Goal: Register for event/course

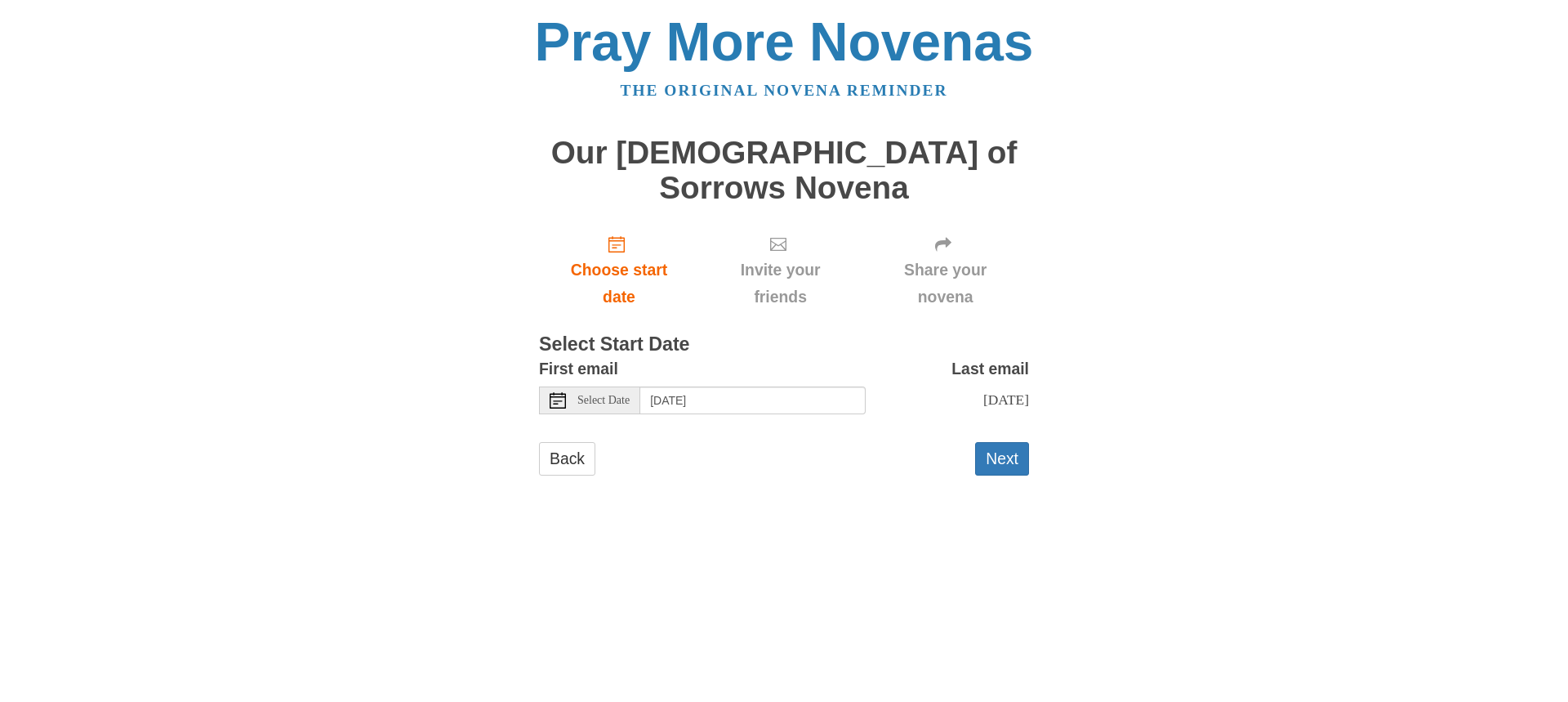
click at [559, 393] on icon at bounding box center [557, 400] width 16 height 16
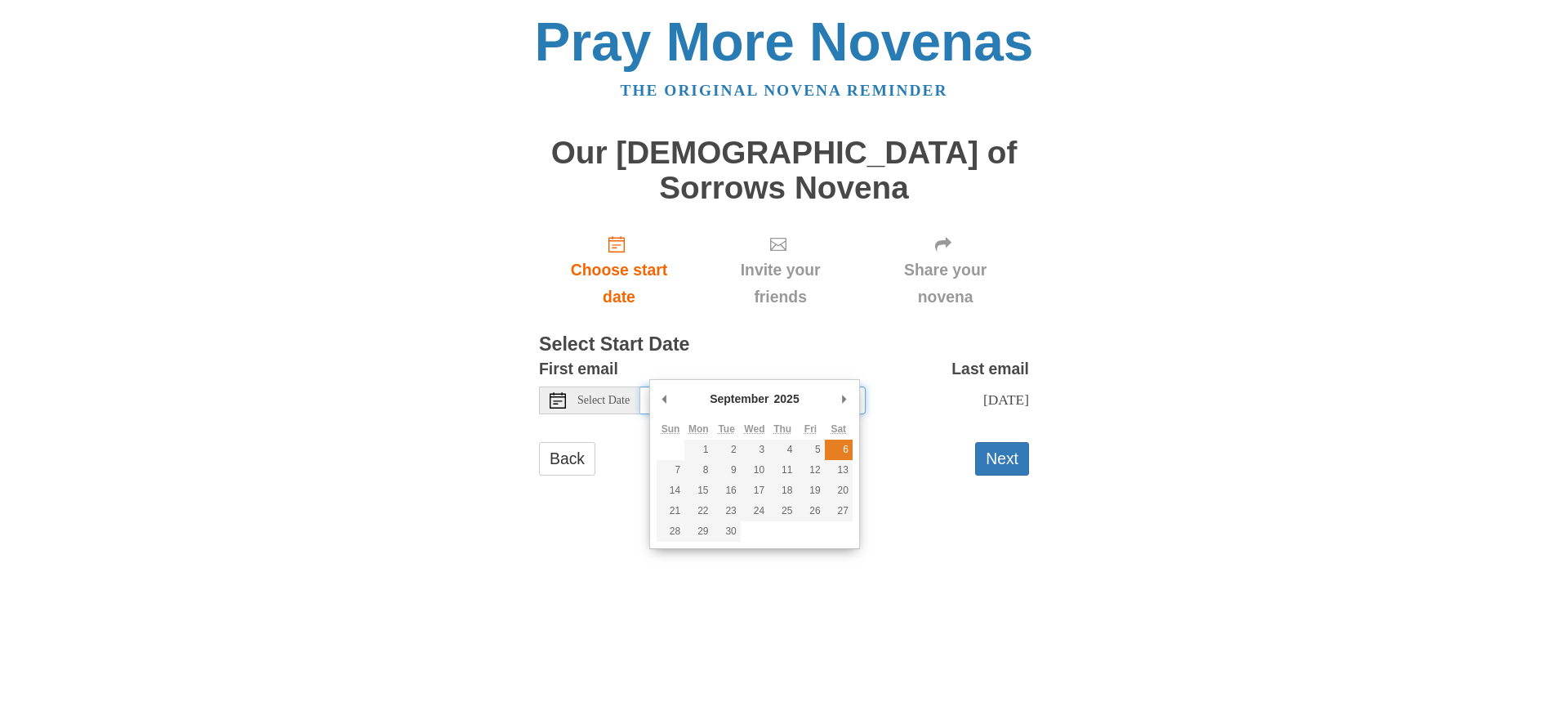
type input "Saturday, September 6th"
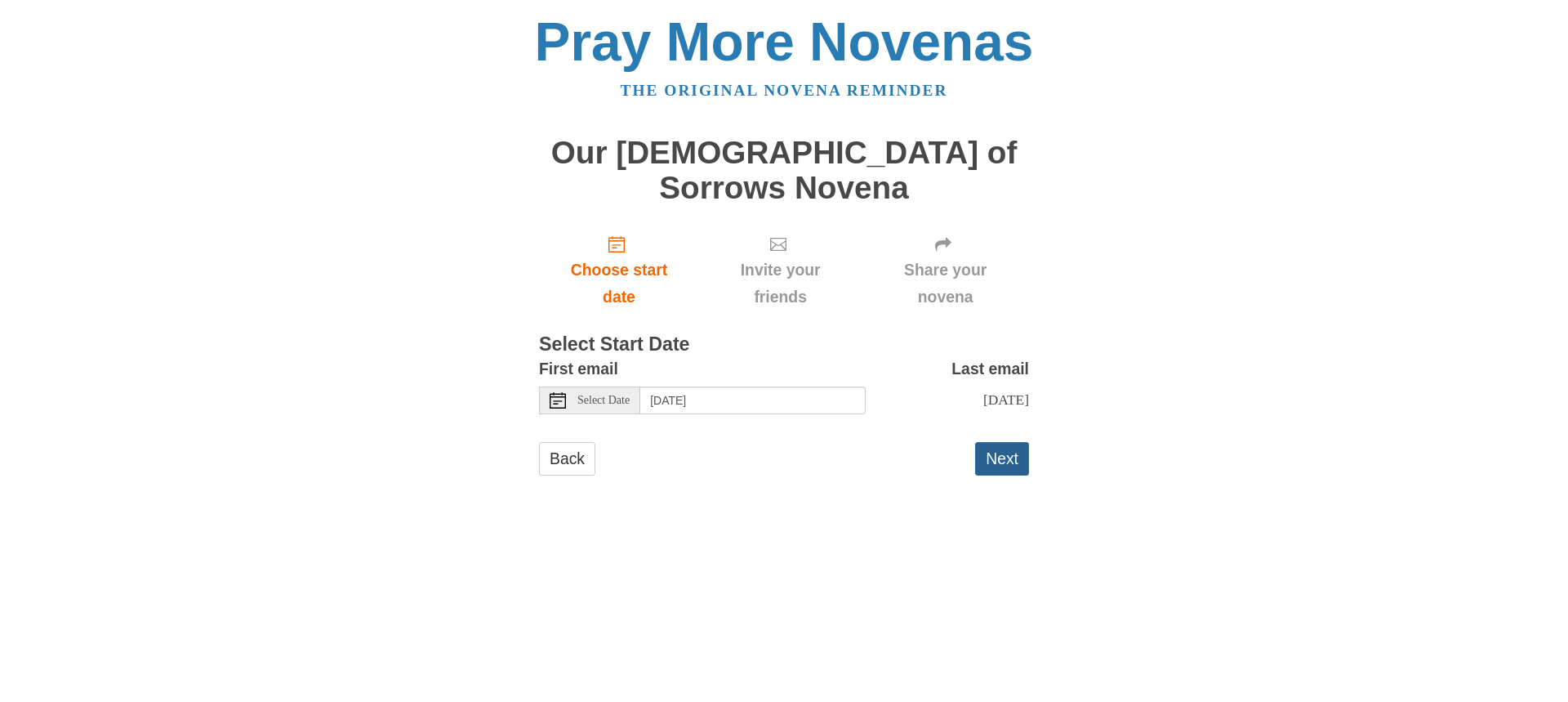
click at [1001, 442] on button "Next" at bounding box center [1002, 458] width 54 height 33
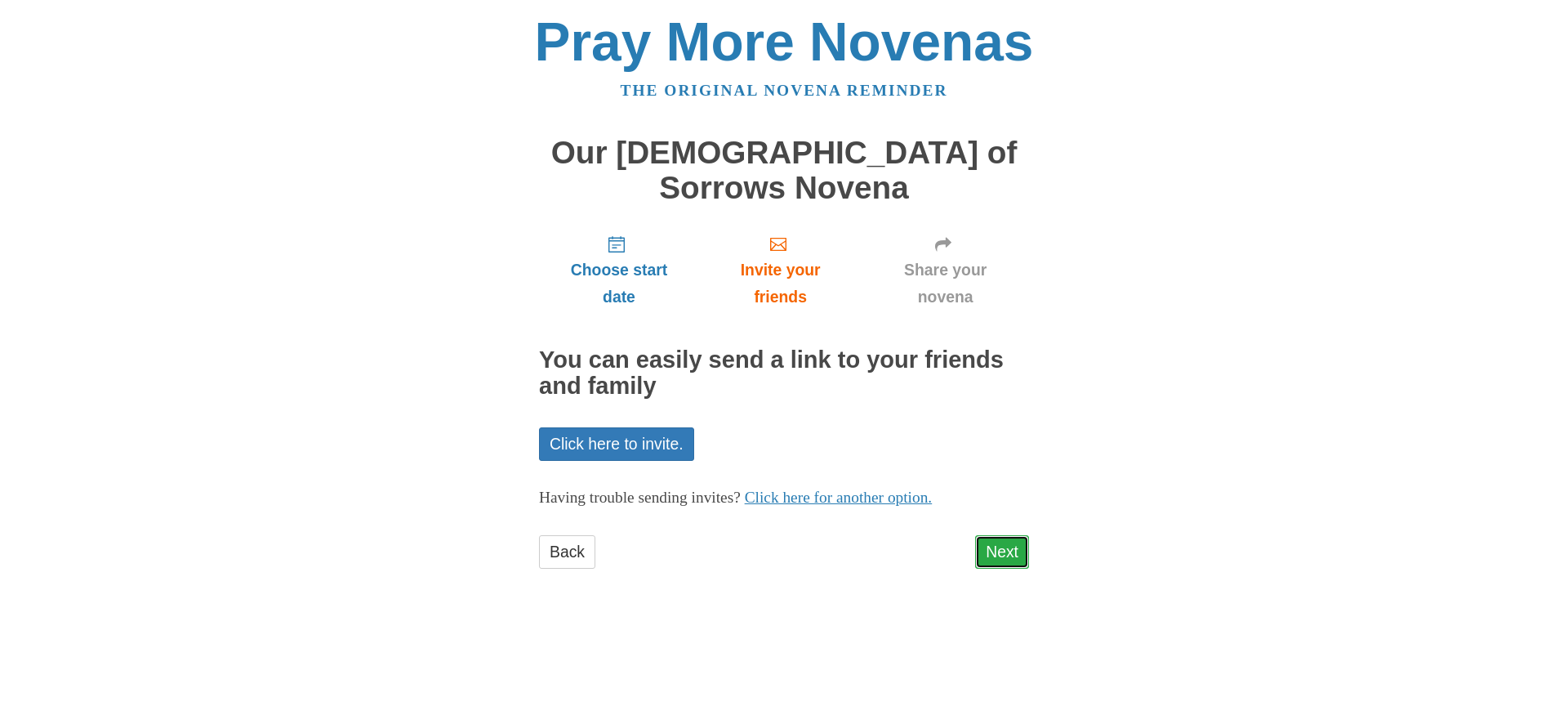
click at [1004, 535] on link "Next" at bounding box center [1002, 551] width 54 height 33
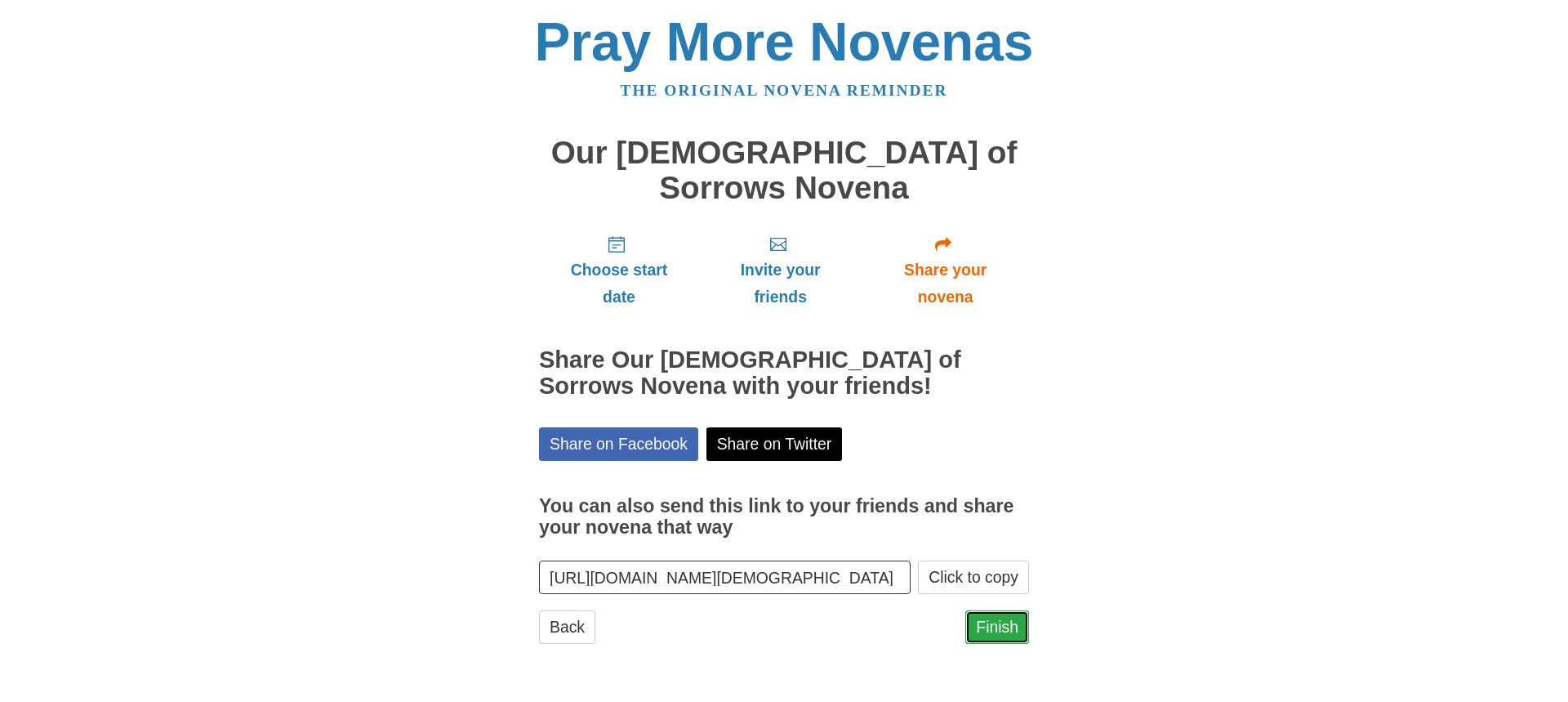
click at [995, 611] on link "Finish" at bounding box center [997, 627] width 64 height 33
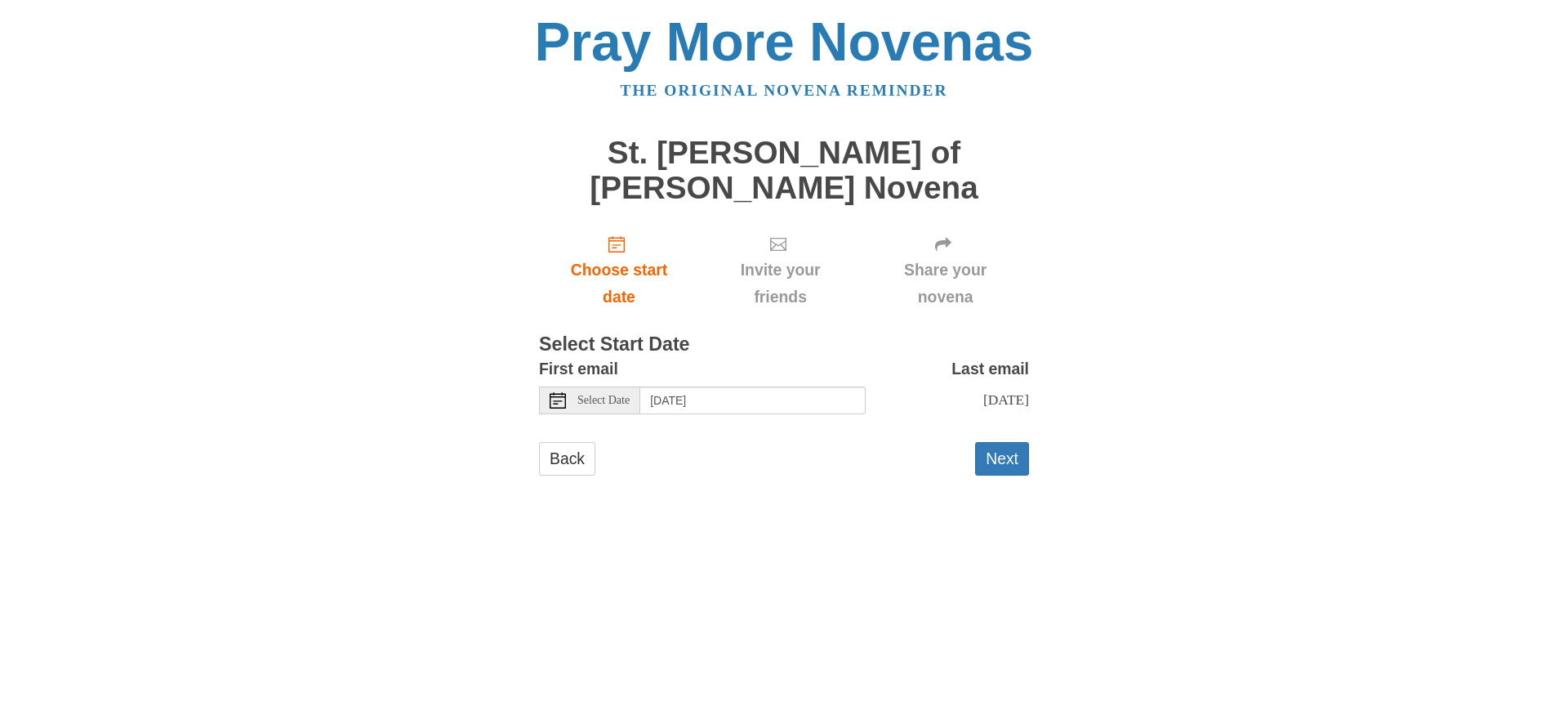
click at [563, 393] on icon at bounding box center [557, 400] width 16 height 16
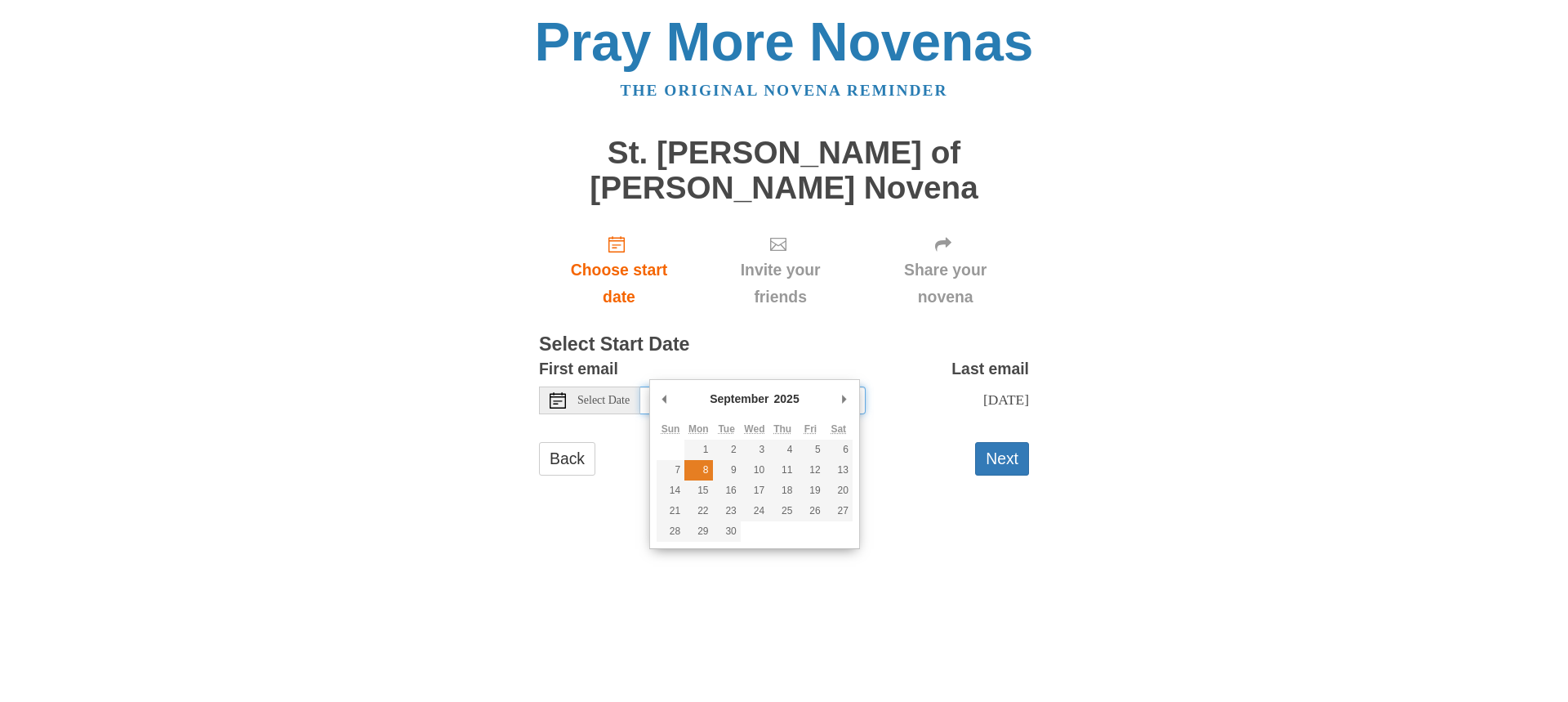
type input "Monday, September 8th"
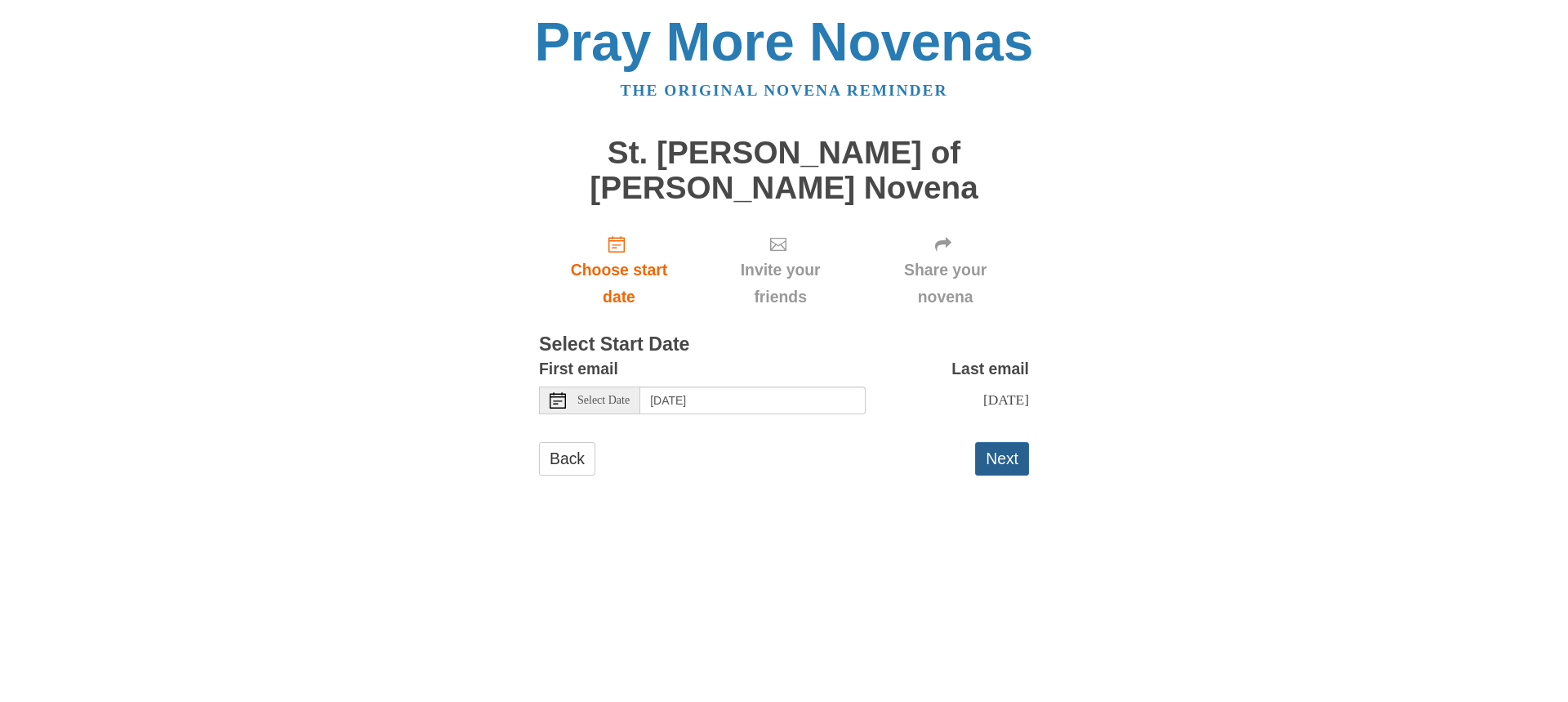
click at [995, 442] on button "Next" at bounding box center [1002, 458] width 54 height 33
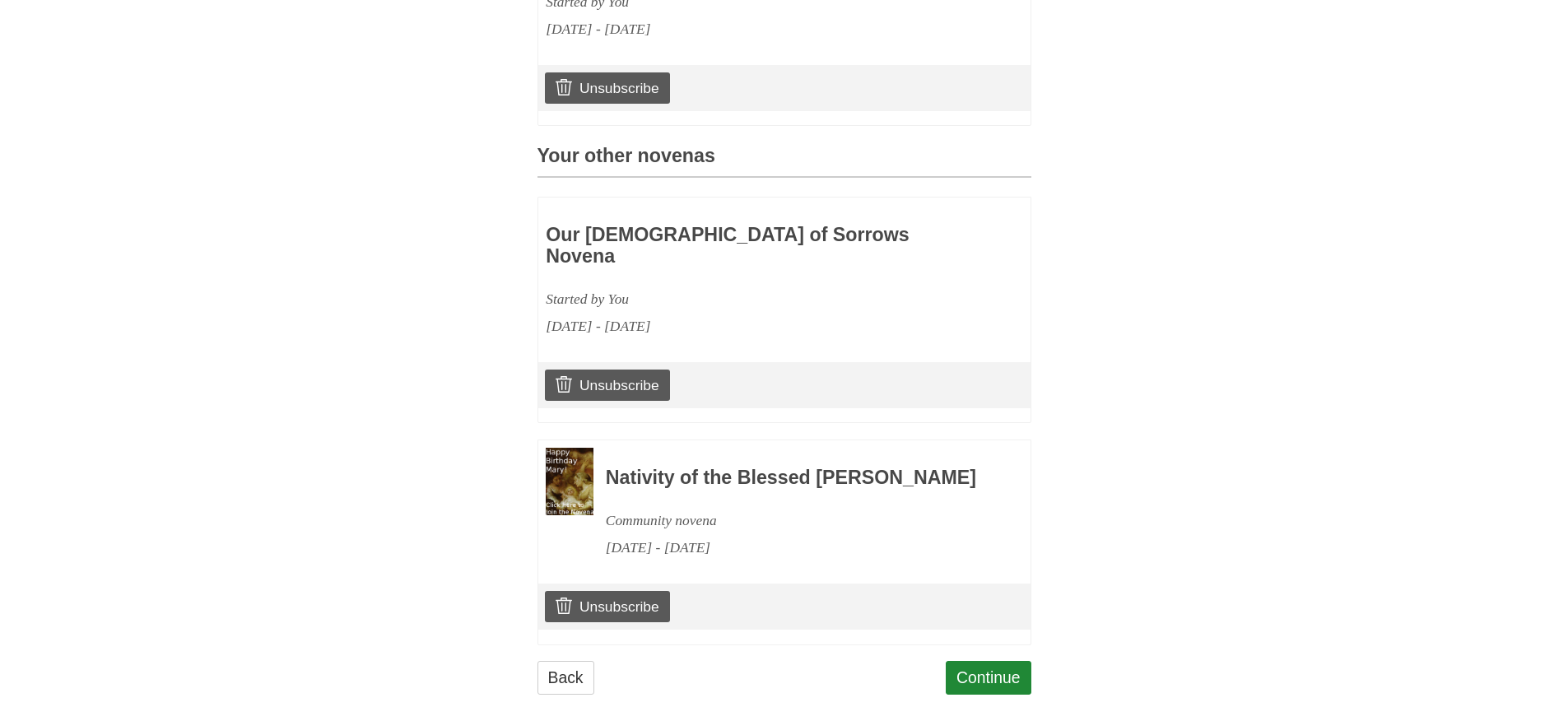
scroll to position [653, 0]
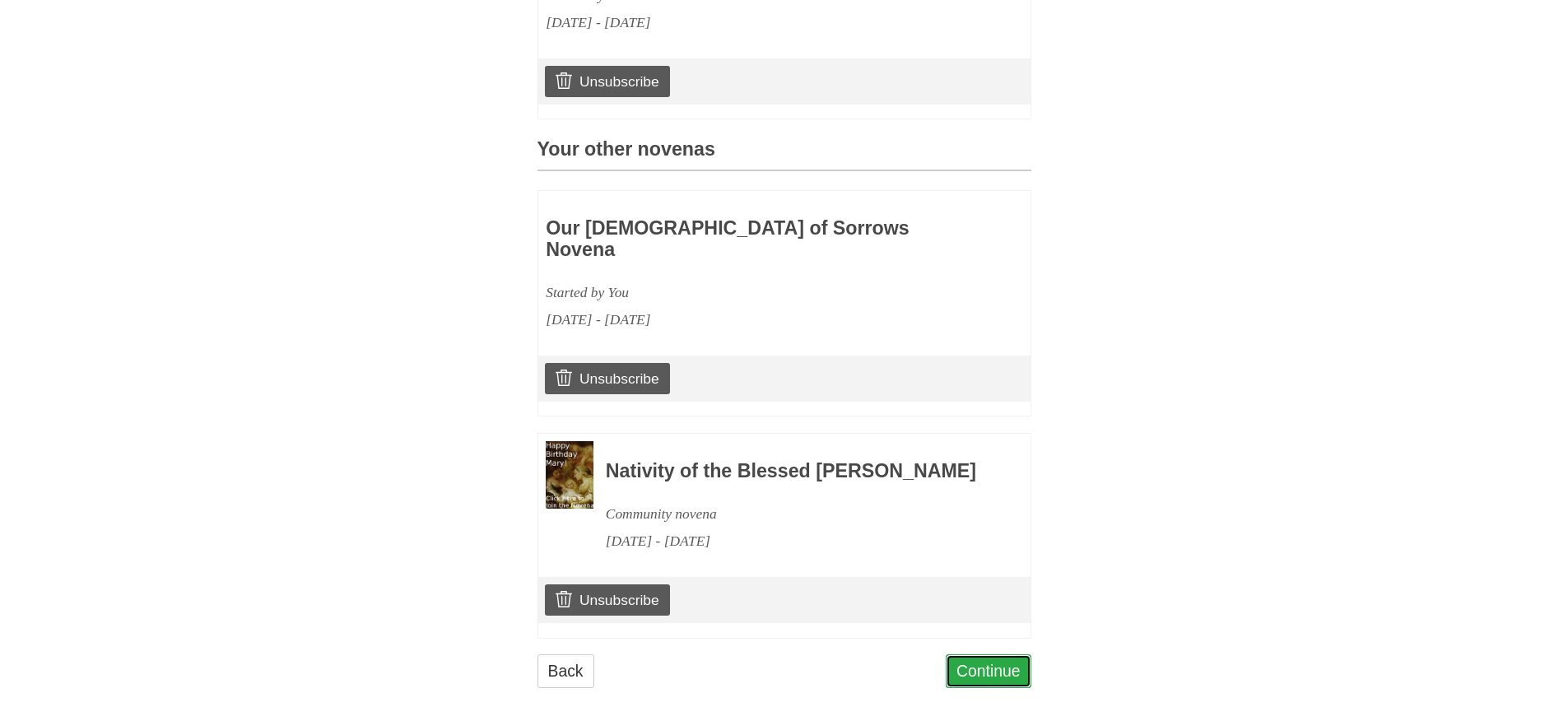
click at [989, 654] on link "Continue" at bounding box center [988, 671] width 86 height 33
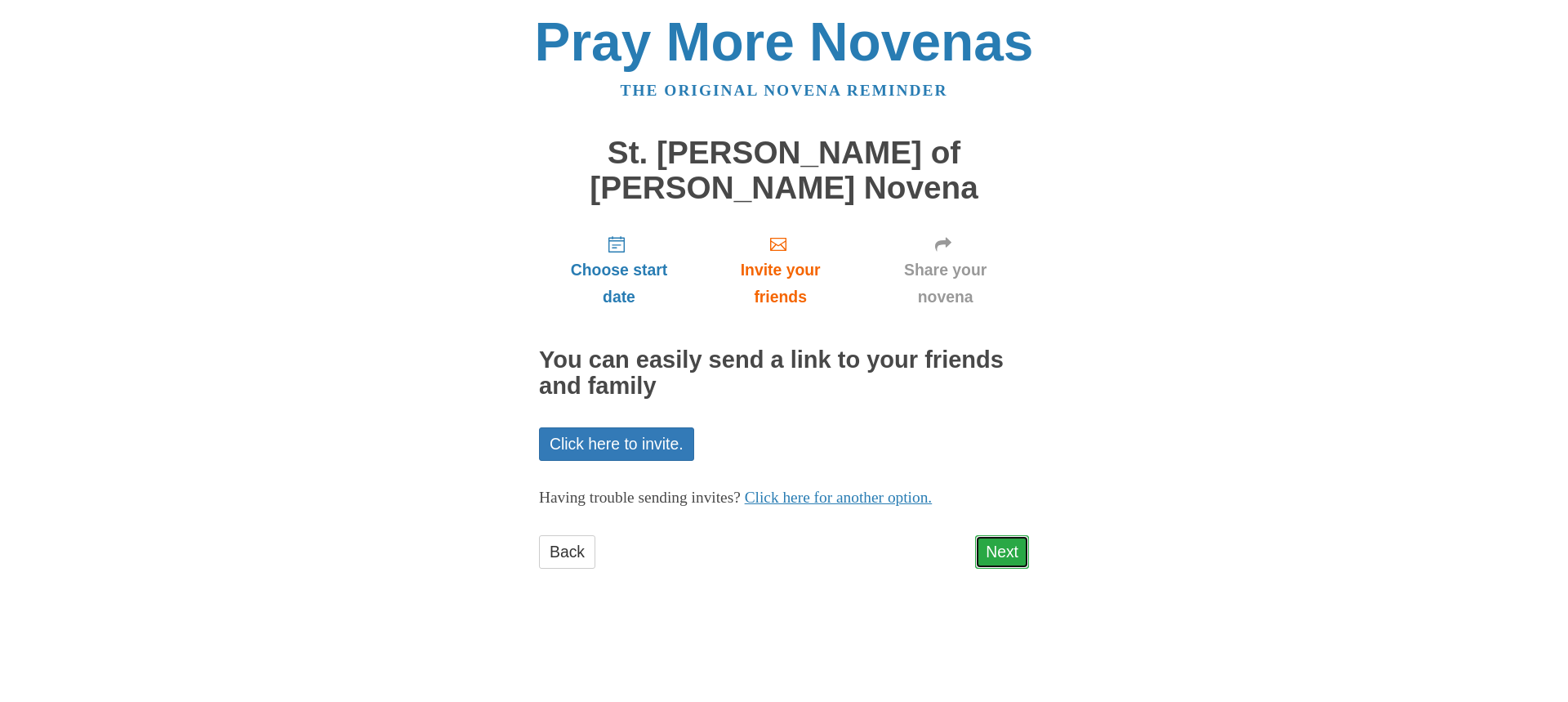
click at [1001, 535] on link "Next" at bounding box center [1002, 551] width 54 height 33
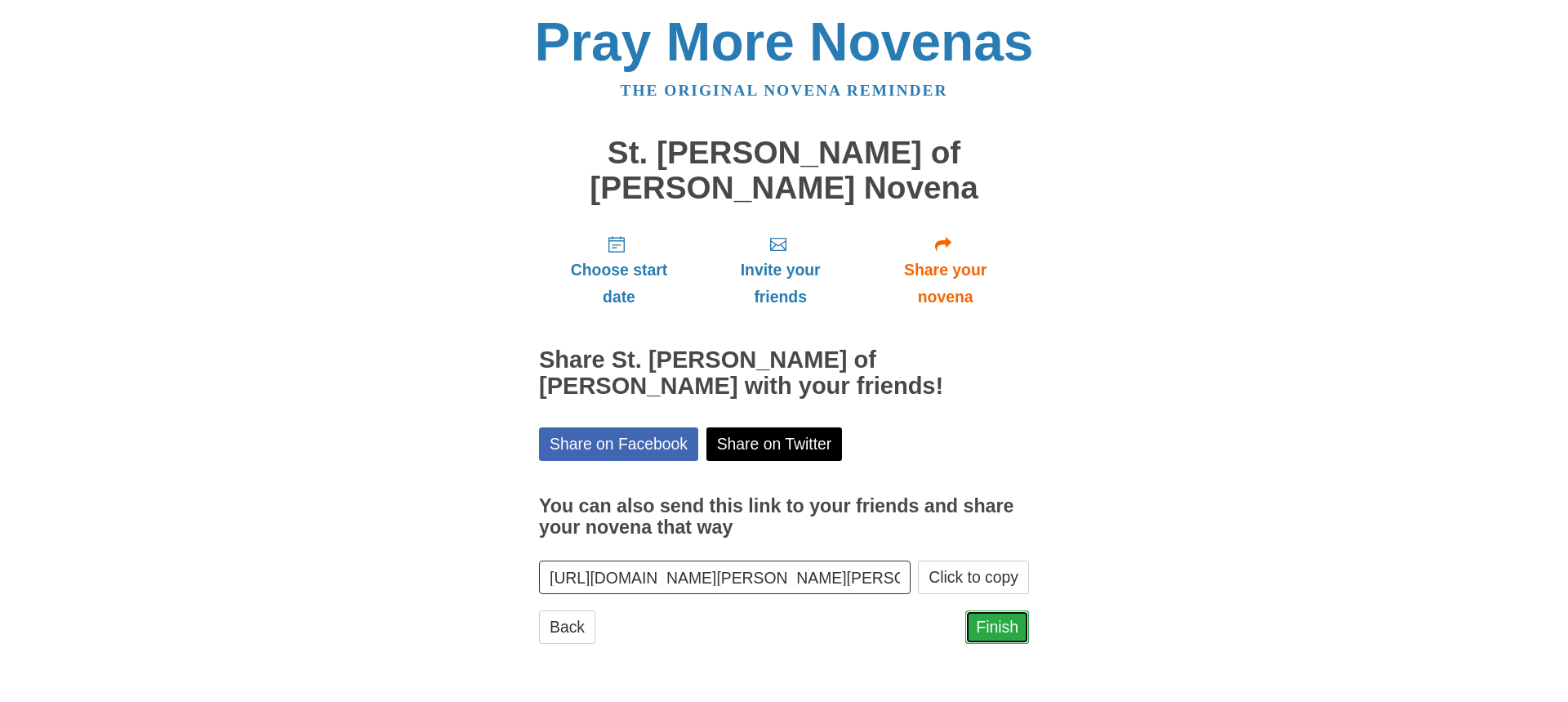
click at [1007, 611] on link "Finish" at bounding box center [997, 627] width 64 height 33
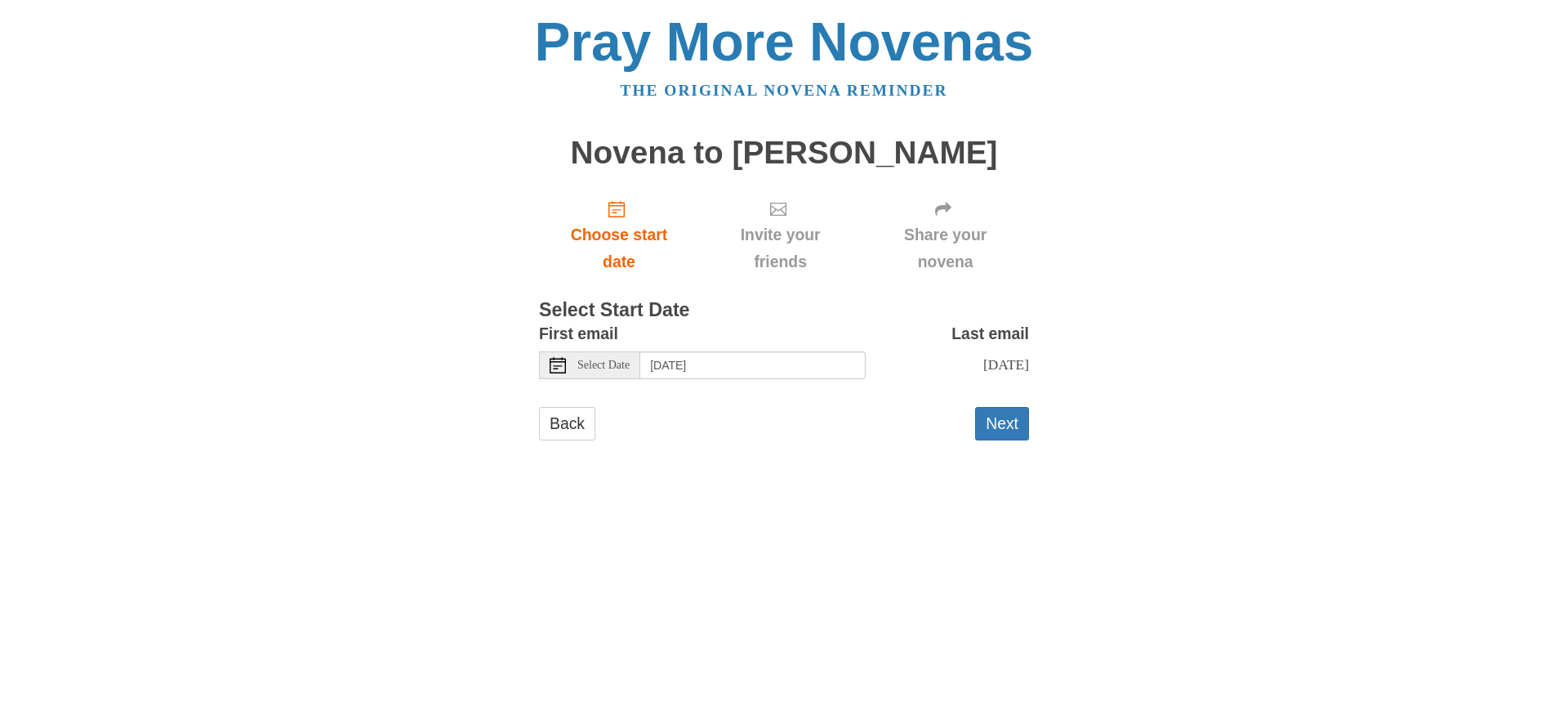
click at [561, 366] on use at bounding box center [557, 365] width 16 height 16
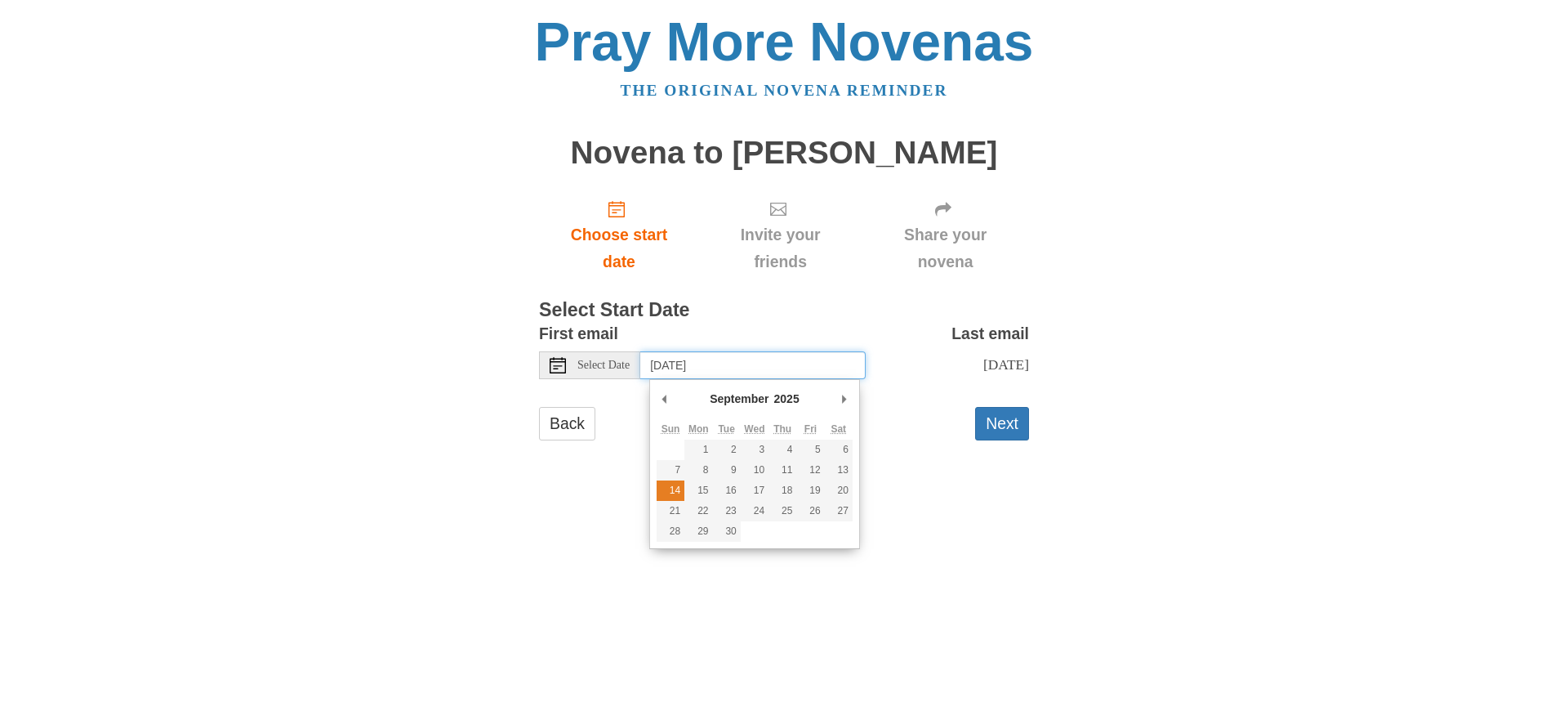
type input "Sunday, September 14th"
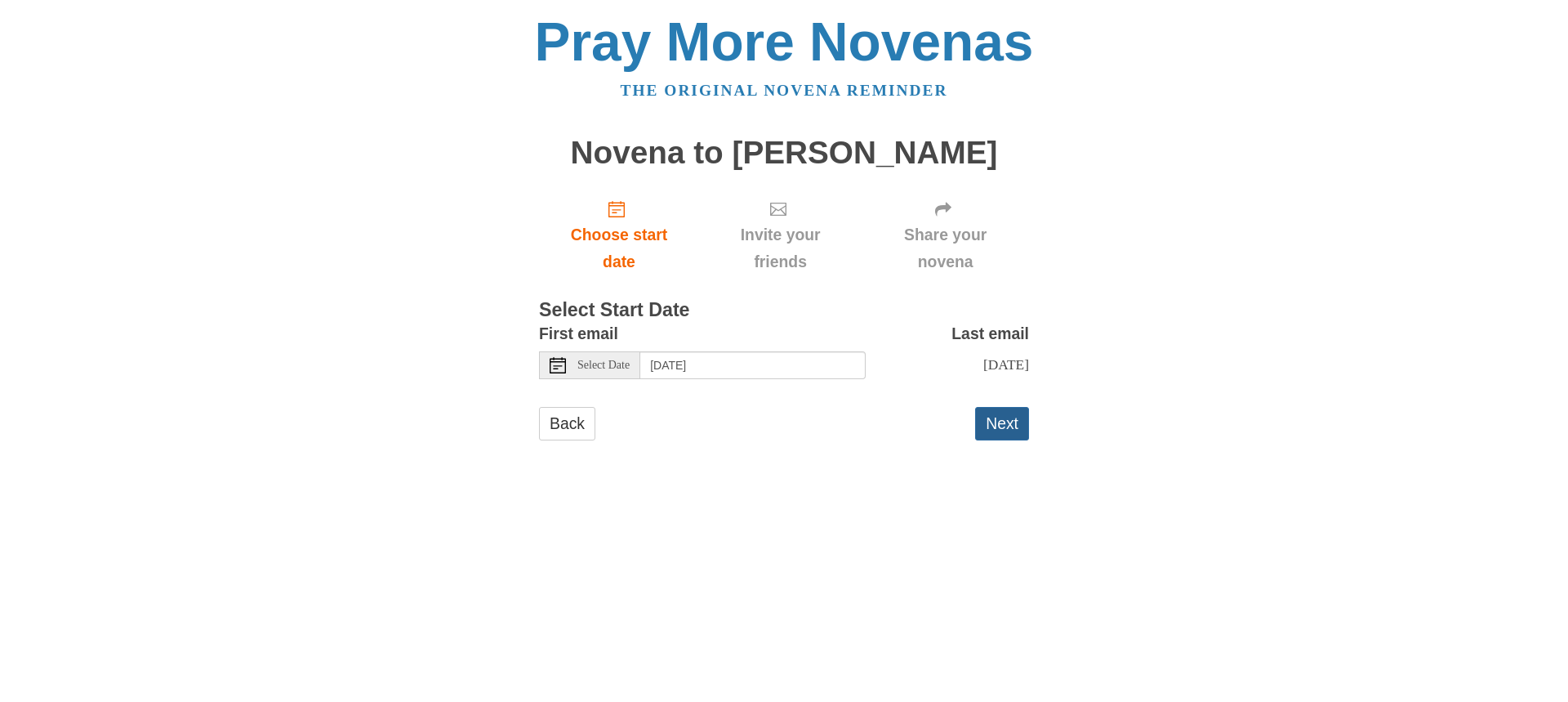
click at [1001, 434] on button "Next" at bounding box center [1002, 423] width 54 height 33
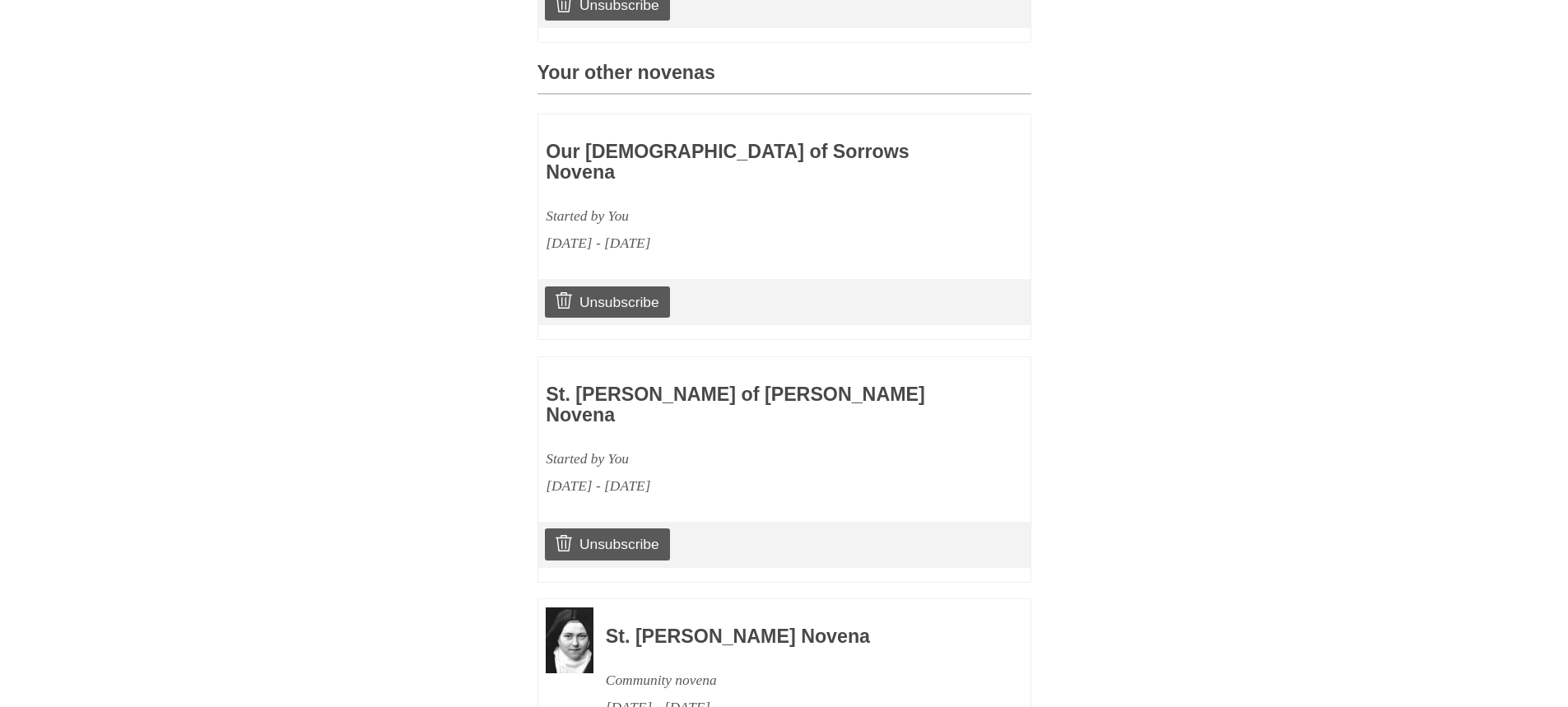
scroll to position [853, 0]
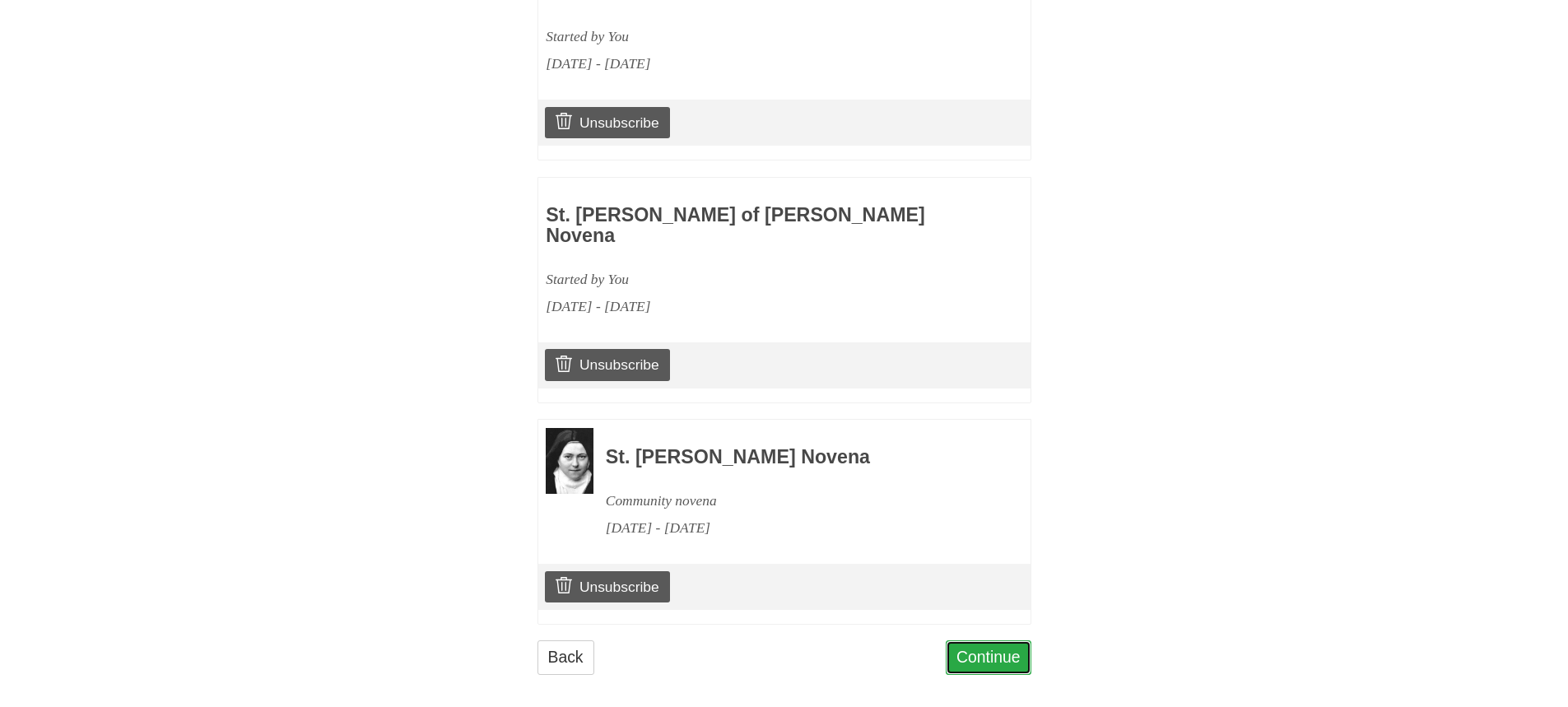
click at [1003, 640] on link "Continue" at bounding box center [988, 656] width 86 height 33
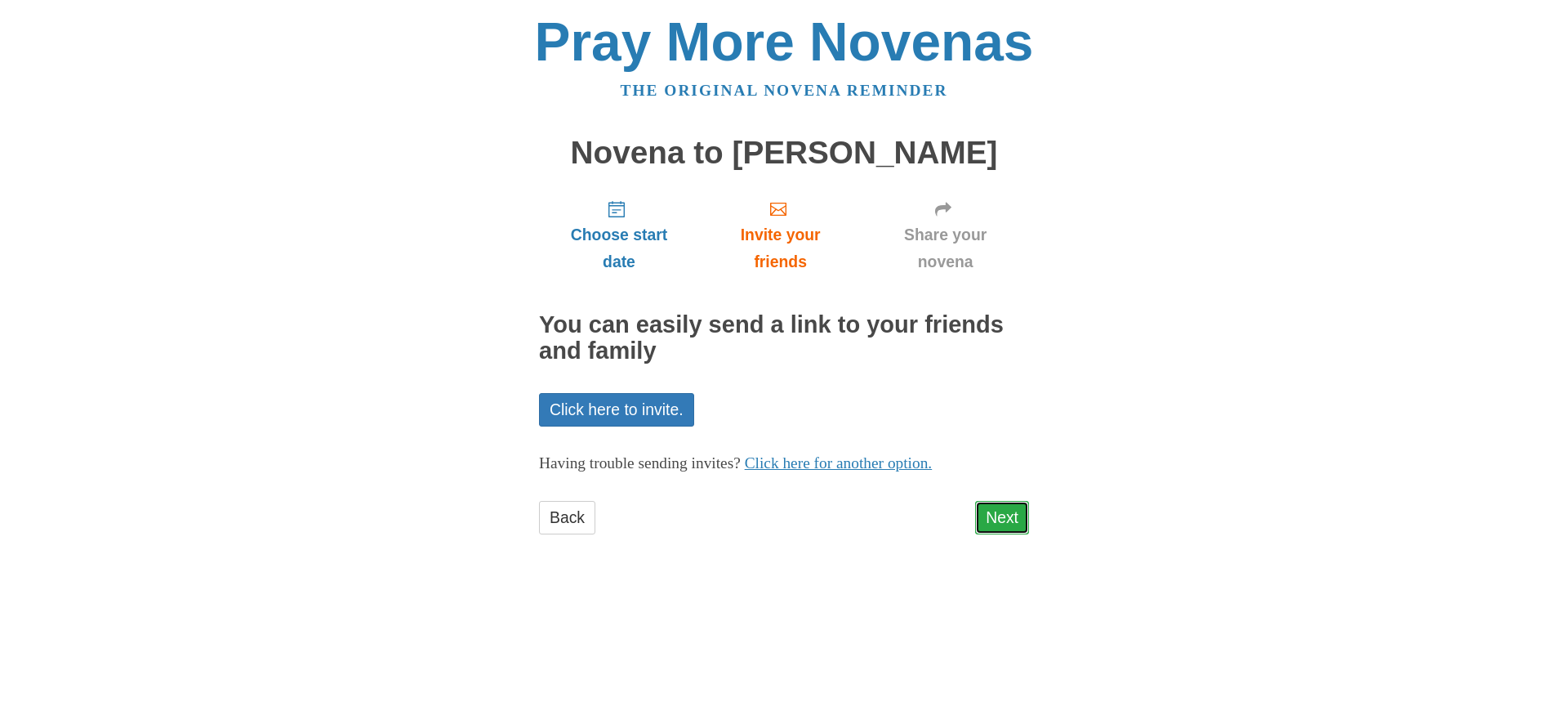
click at [998, 514] on link "Next" at bounding box center [1002, 517] width 54 height 33
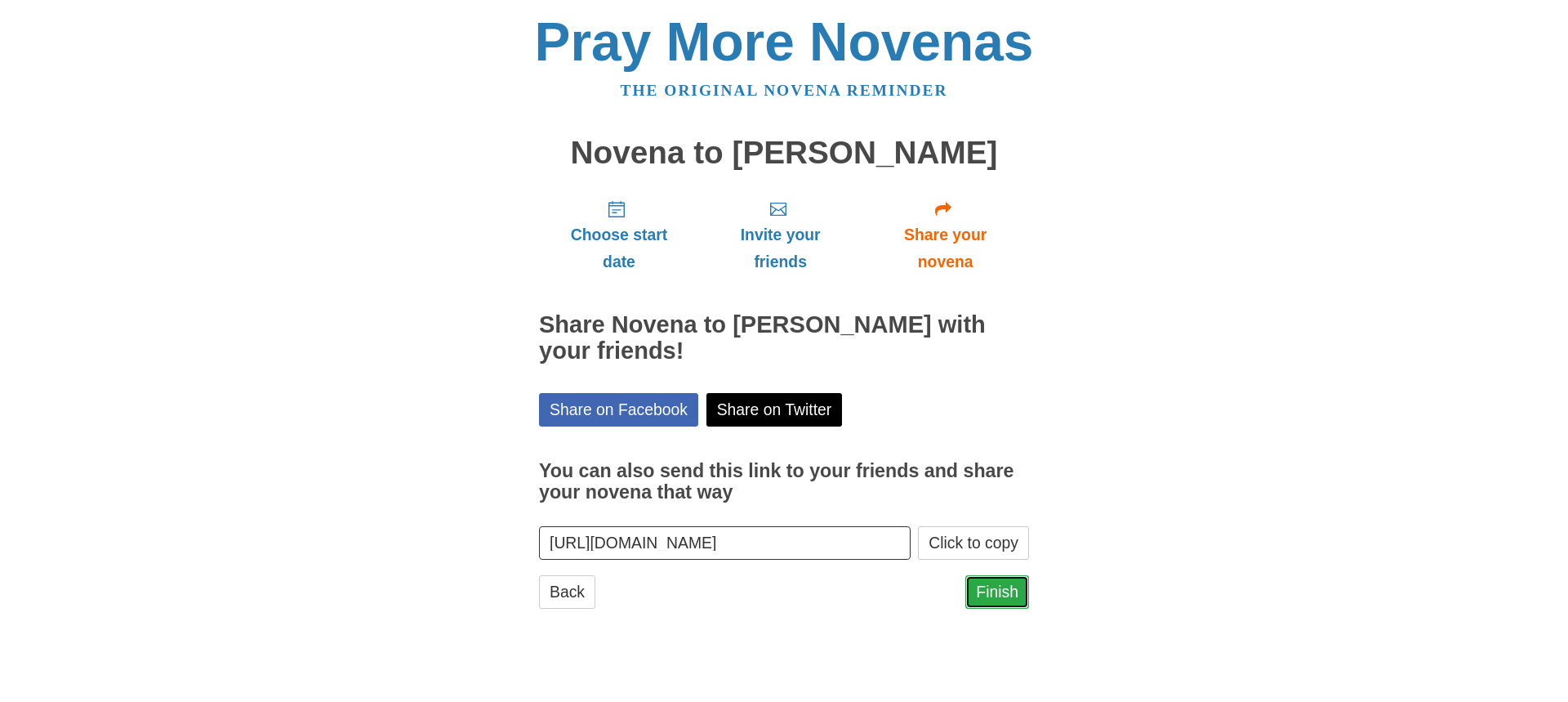
click at [992, 591] on link "Finish" at bounding box center [997, 592] width 64 height 33
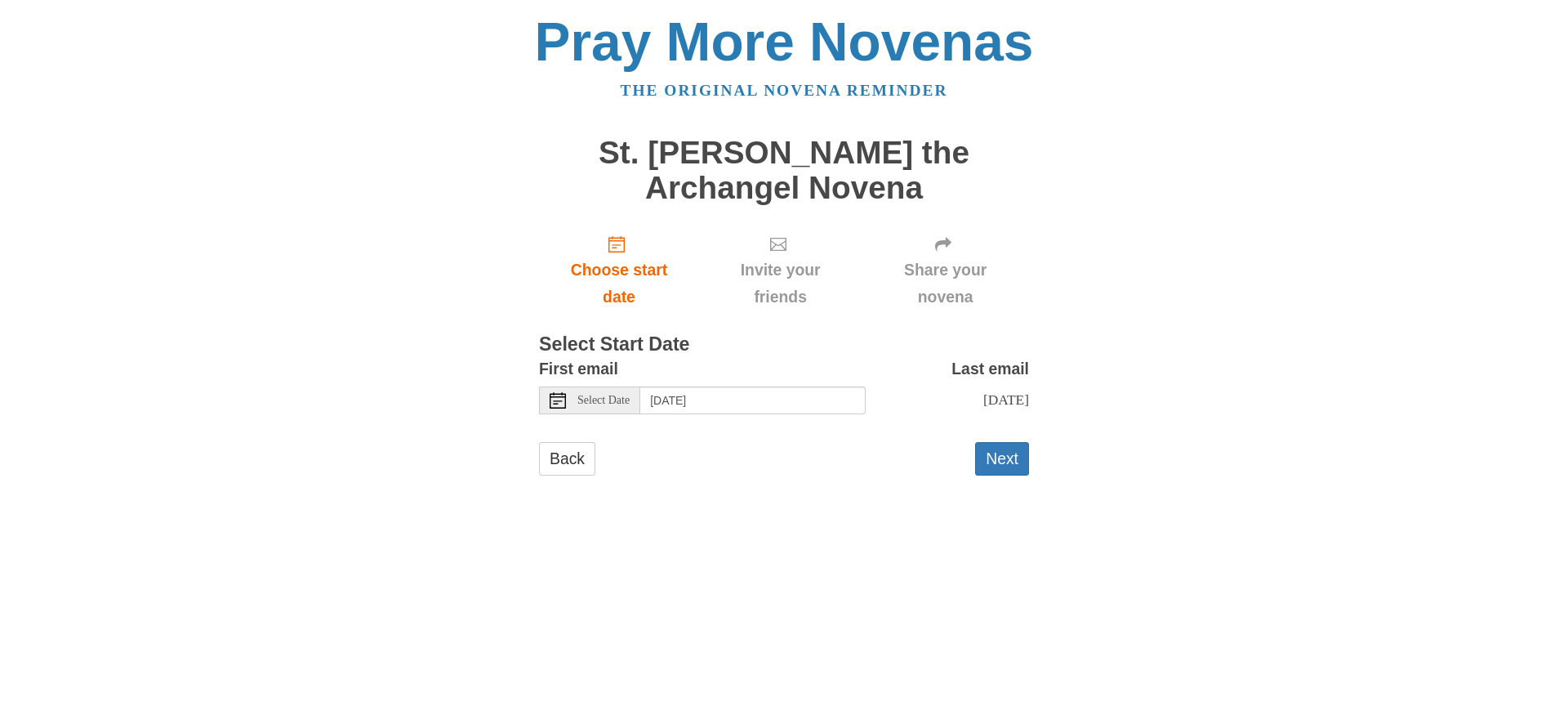
click at [554, 400] on use at bounding box center [557, 400] width 16 height 16
click at [565, 402] on use at bounding box center [557, 400] width 16 height 16
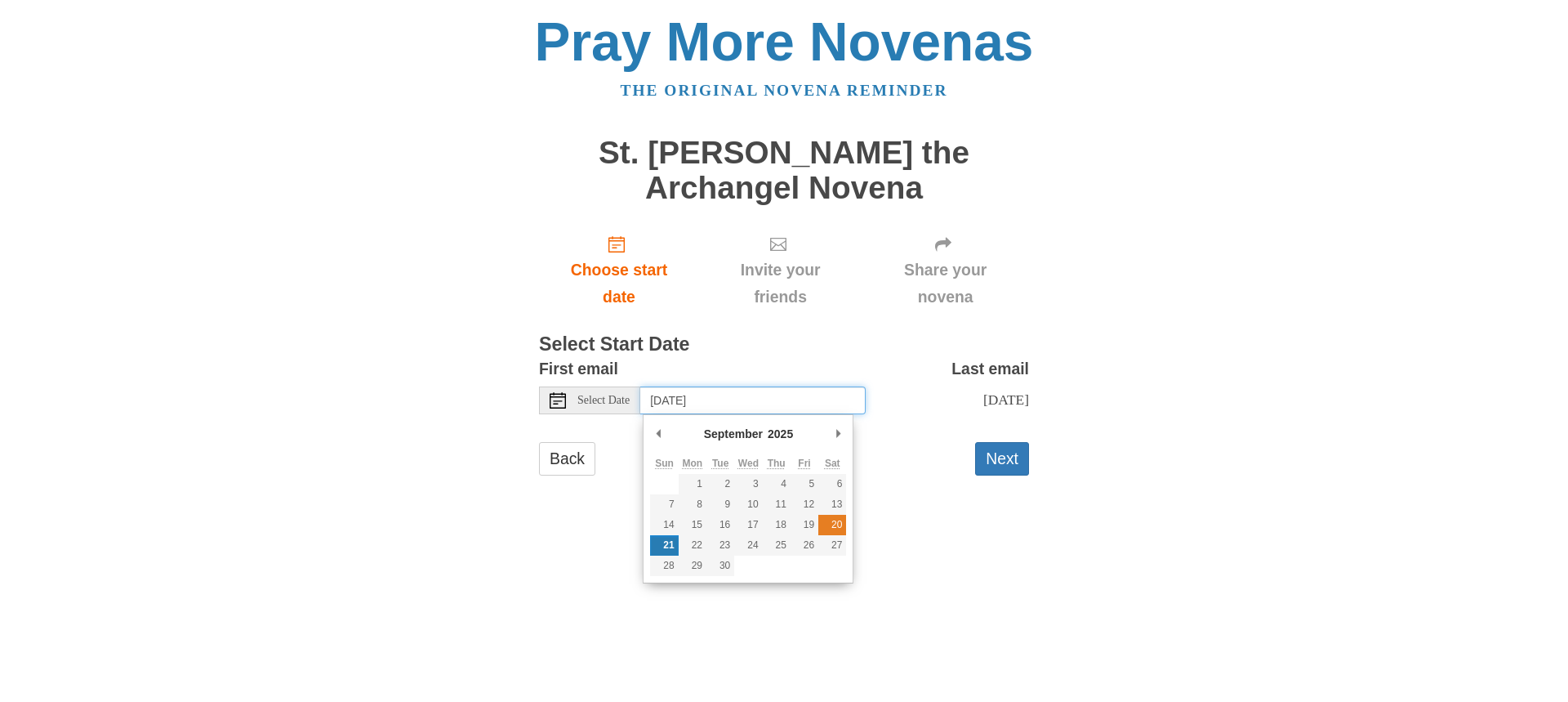
type input "Saturday, September 20th"
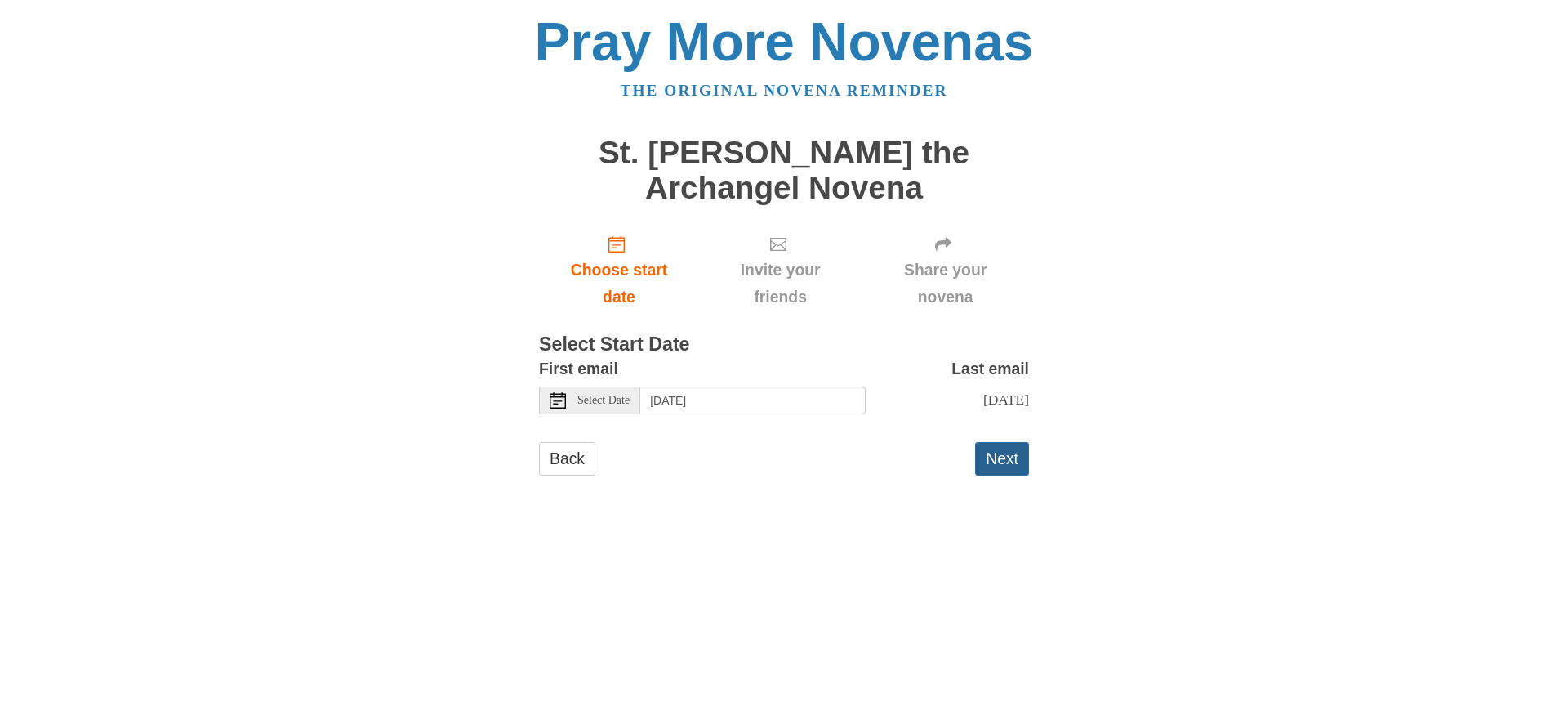
click at [996, 467] on button "Next" at bounding box center [1002, 458] width 54 height 33
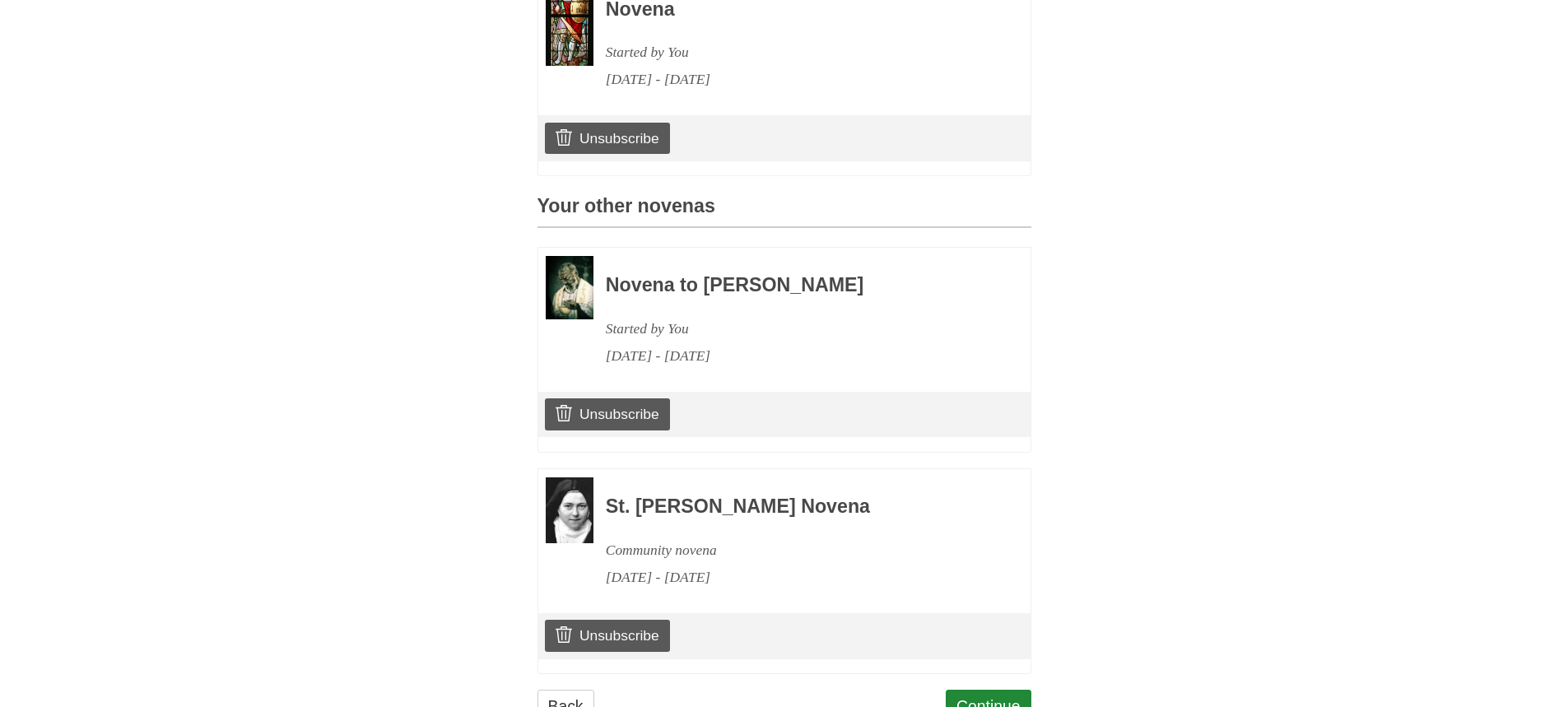
scroll to position [667, 0]
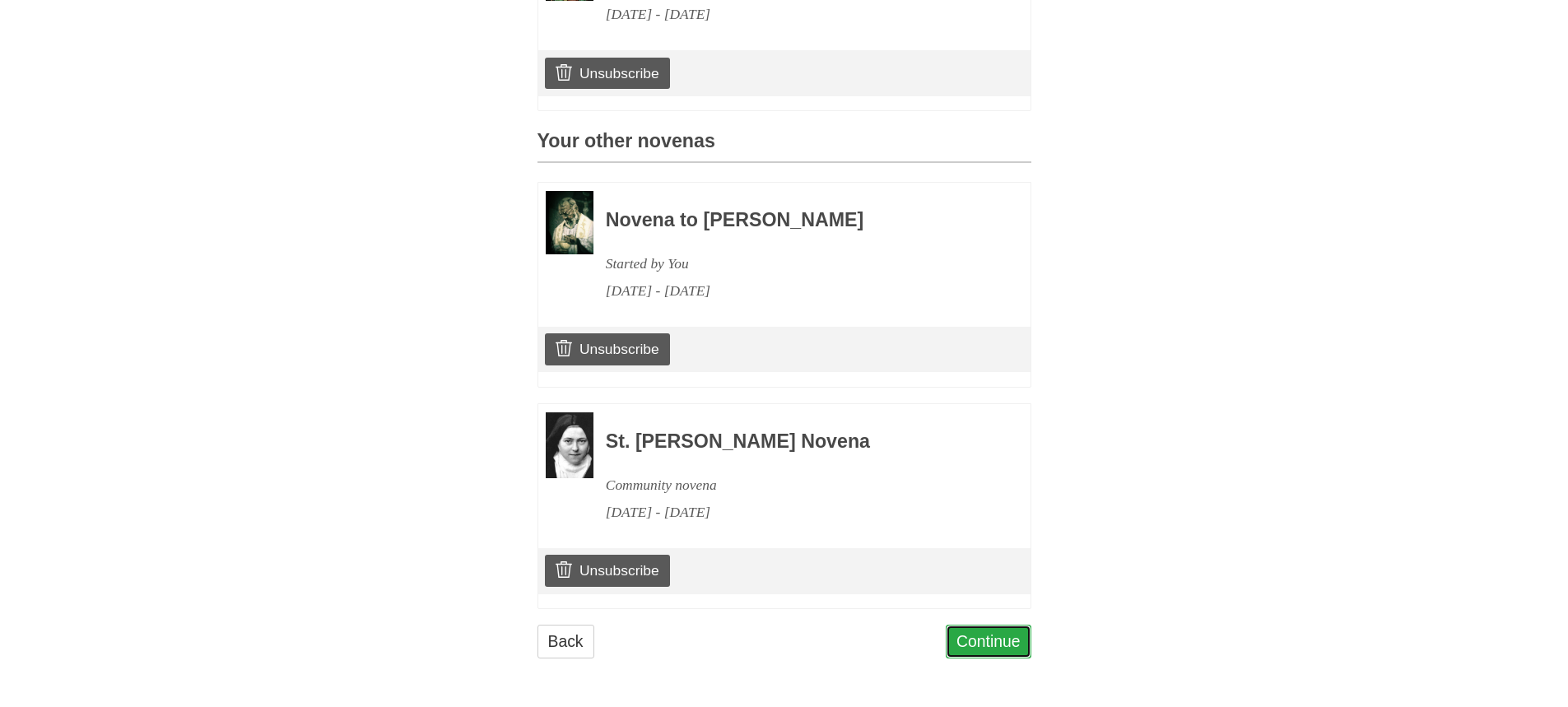
click at [990, 646] on link "Continue" at bounding box center [988, 641] width 86 height 33
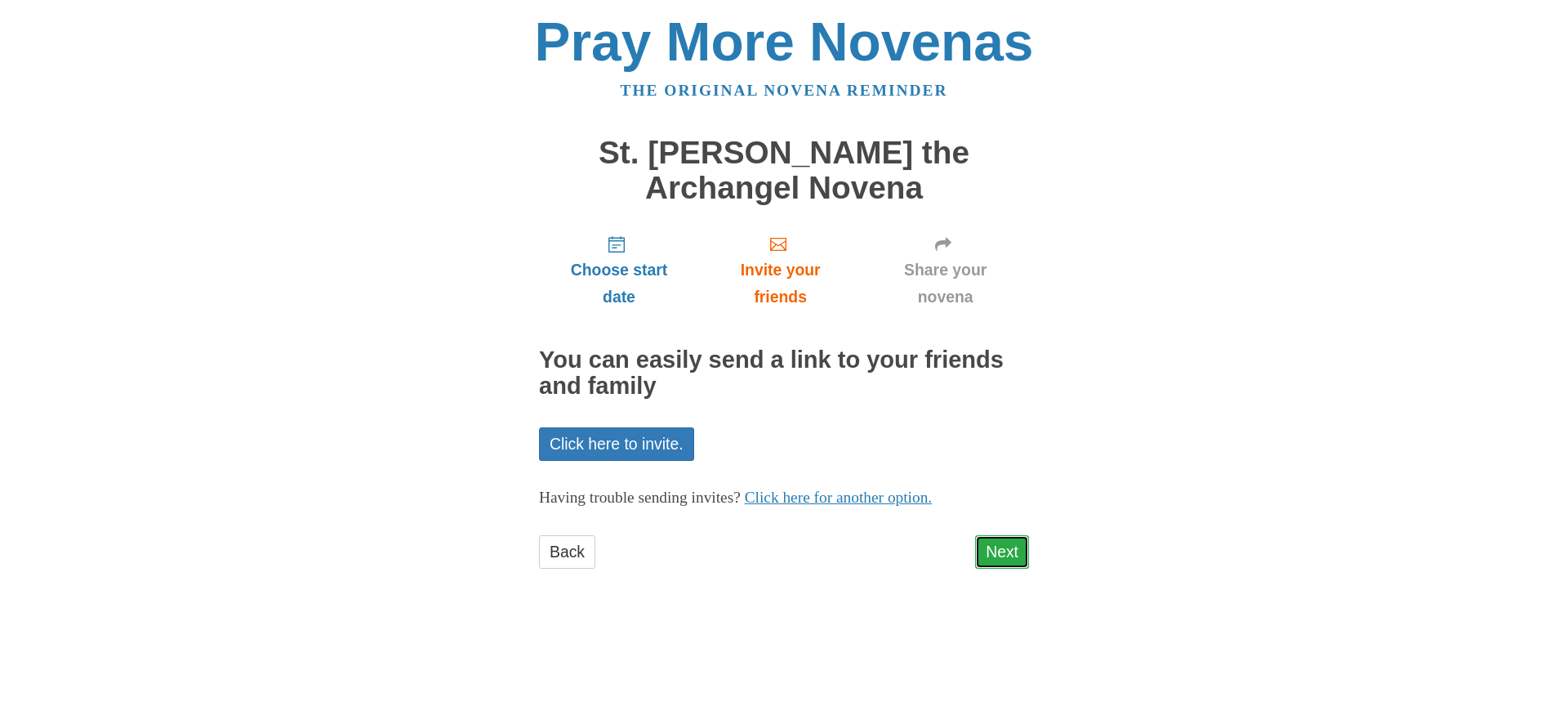
click at [1010, 543] on link "Next" at bounding box center [1002, 551] width 54 height 33
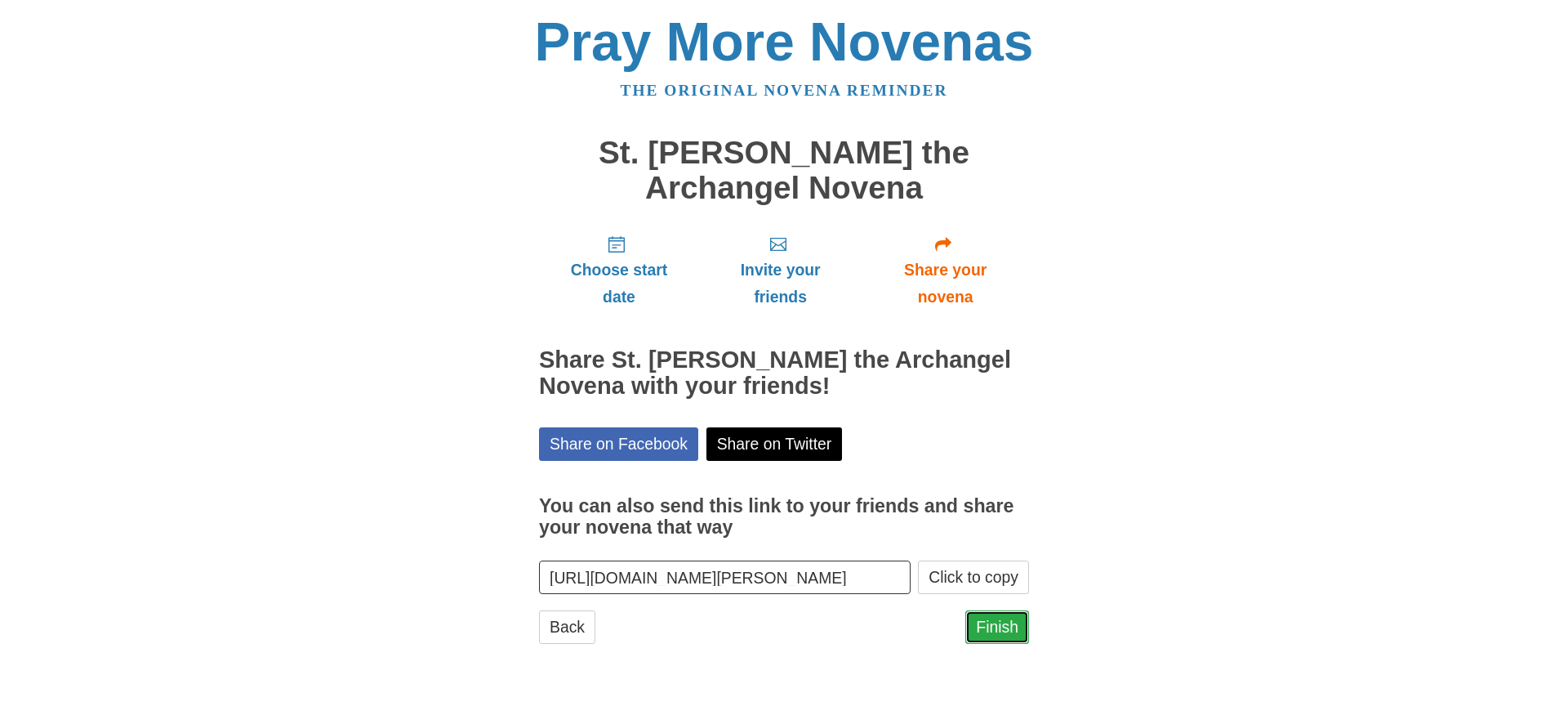
click at [994, 632] on link "Finish" at bounding box center [997, 627] width 64 height 33
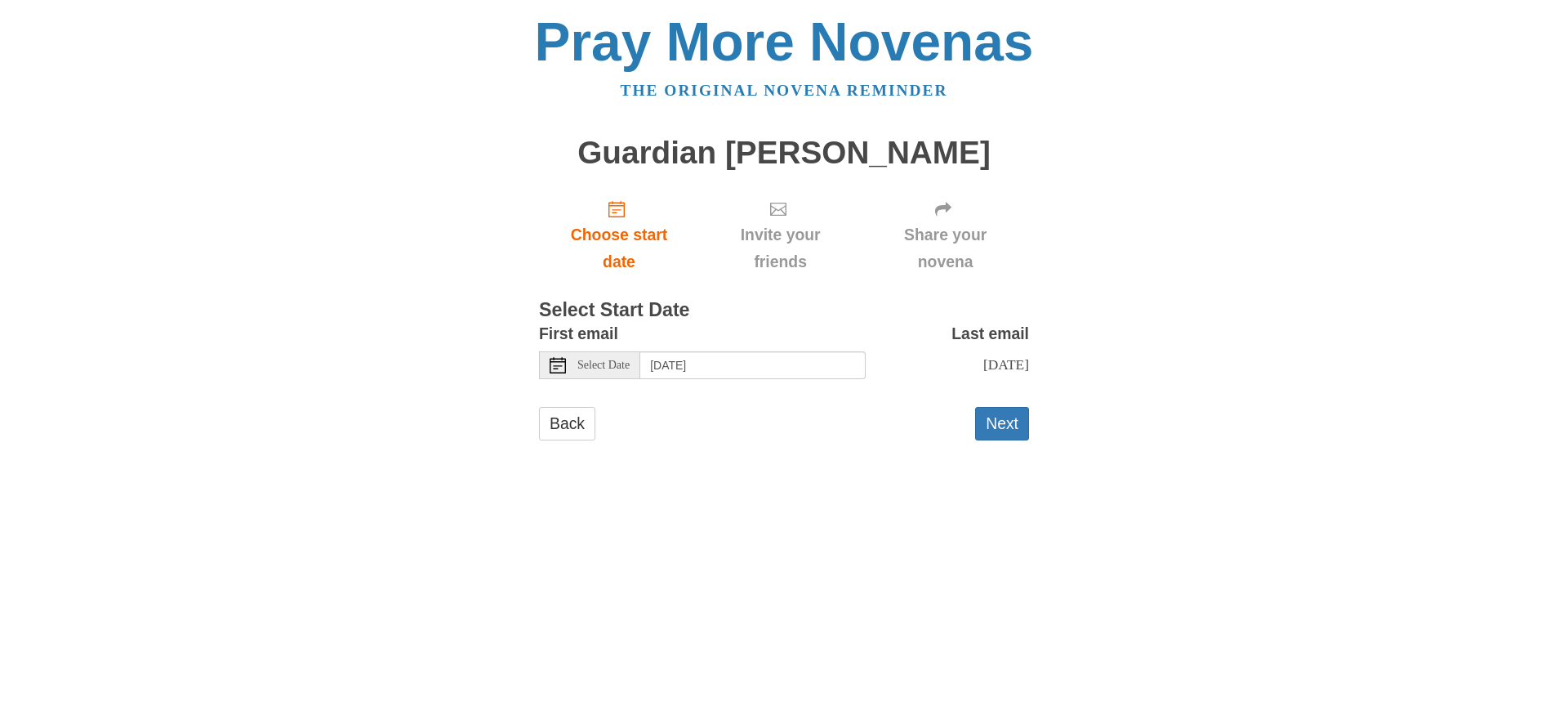
click at [558, 367] on icon at bounding box center [557, 365] width 16 height 16
click at [548, 358] on div "Select Date" at bounding box center [590, 365] width 101 height 28
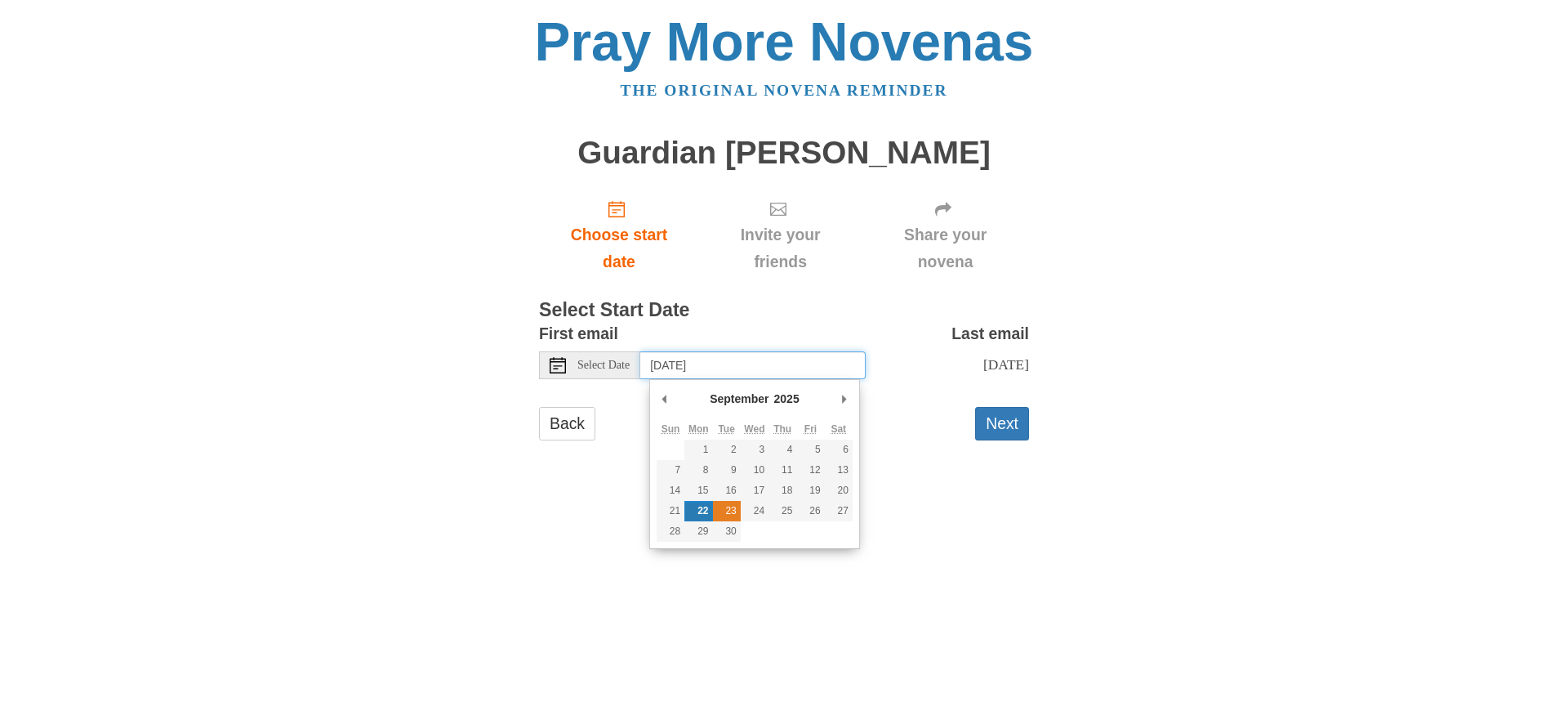
type input "Tuesday, September 23rd"
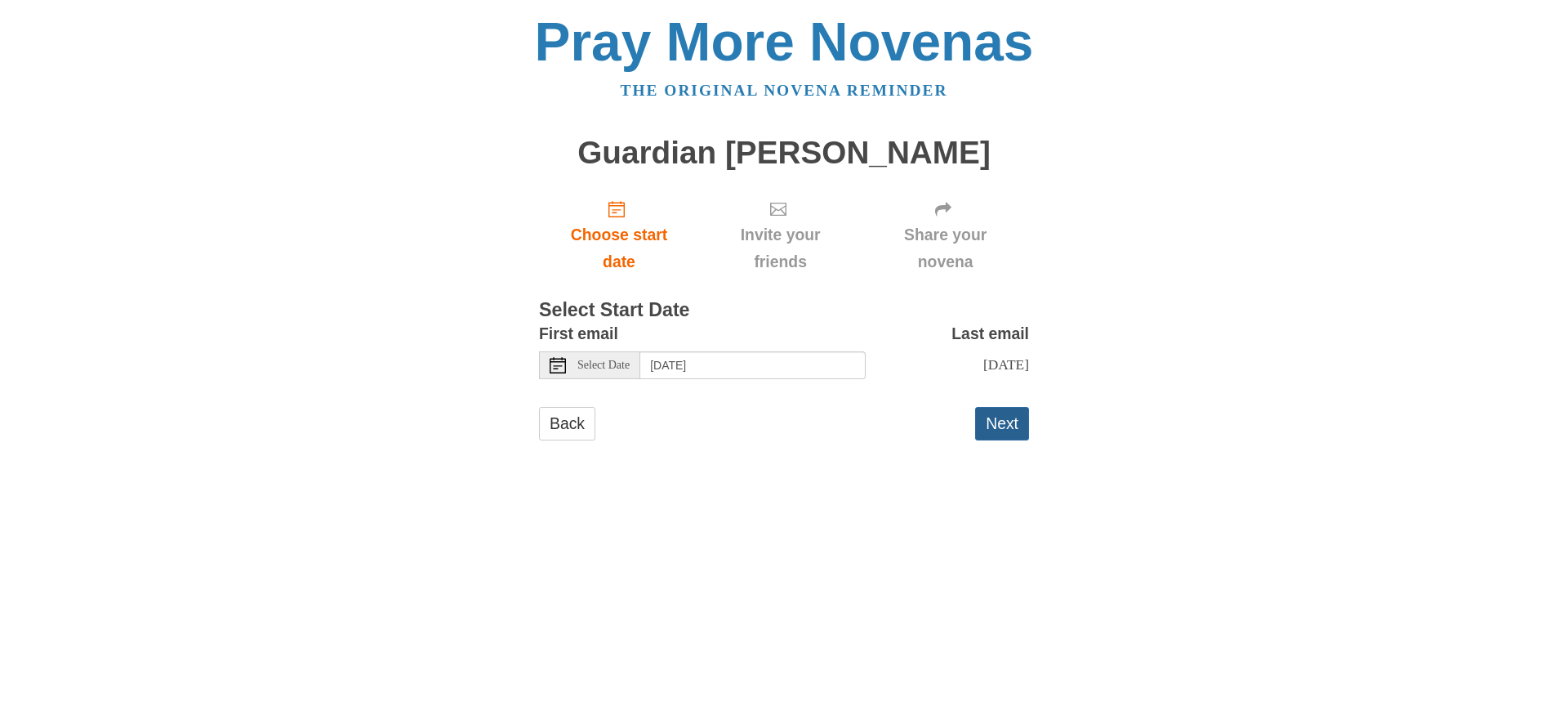
click at [1010, 421] on button "Next" at bounding box center [1002, 423] width 54 height 33
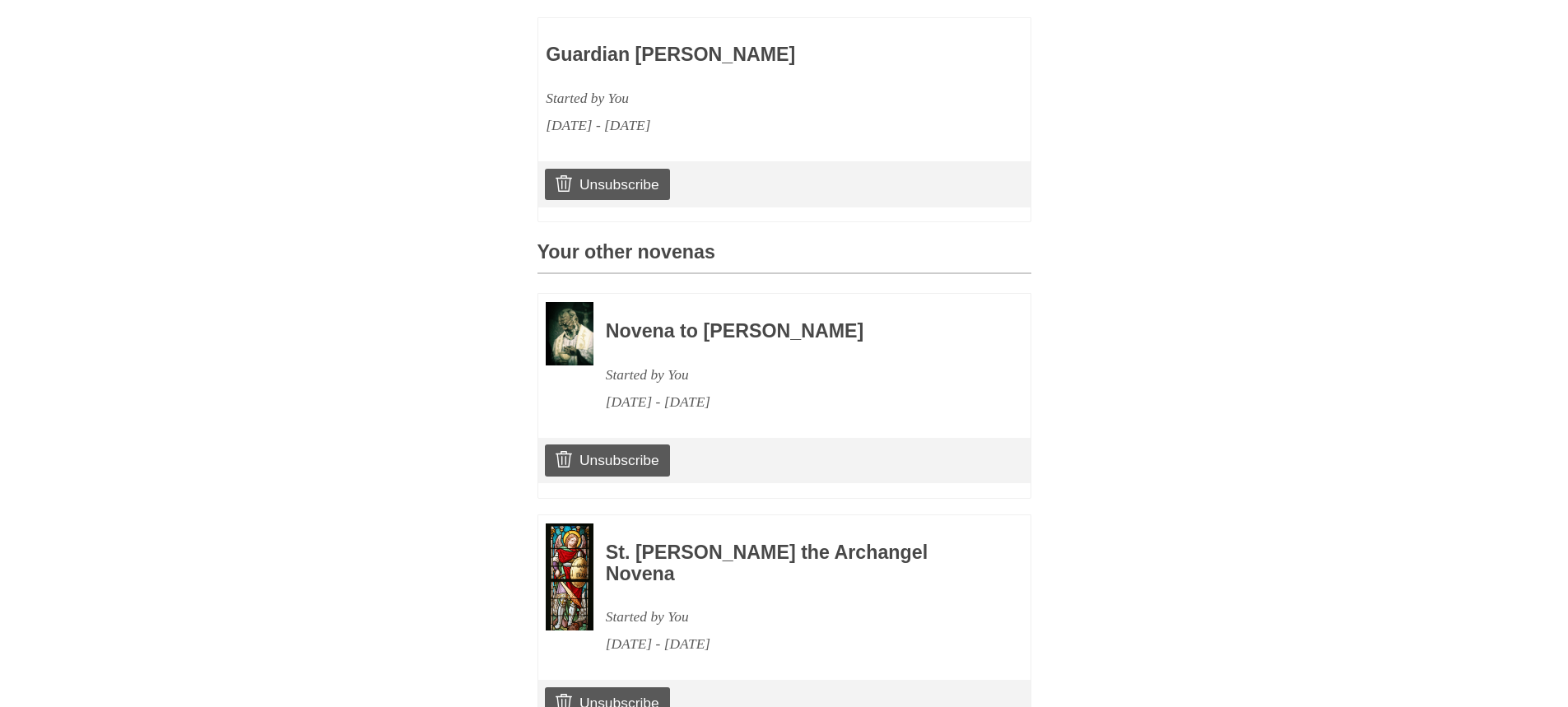
scroll to position [853, 0]
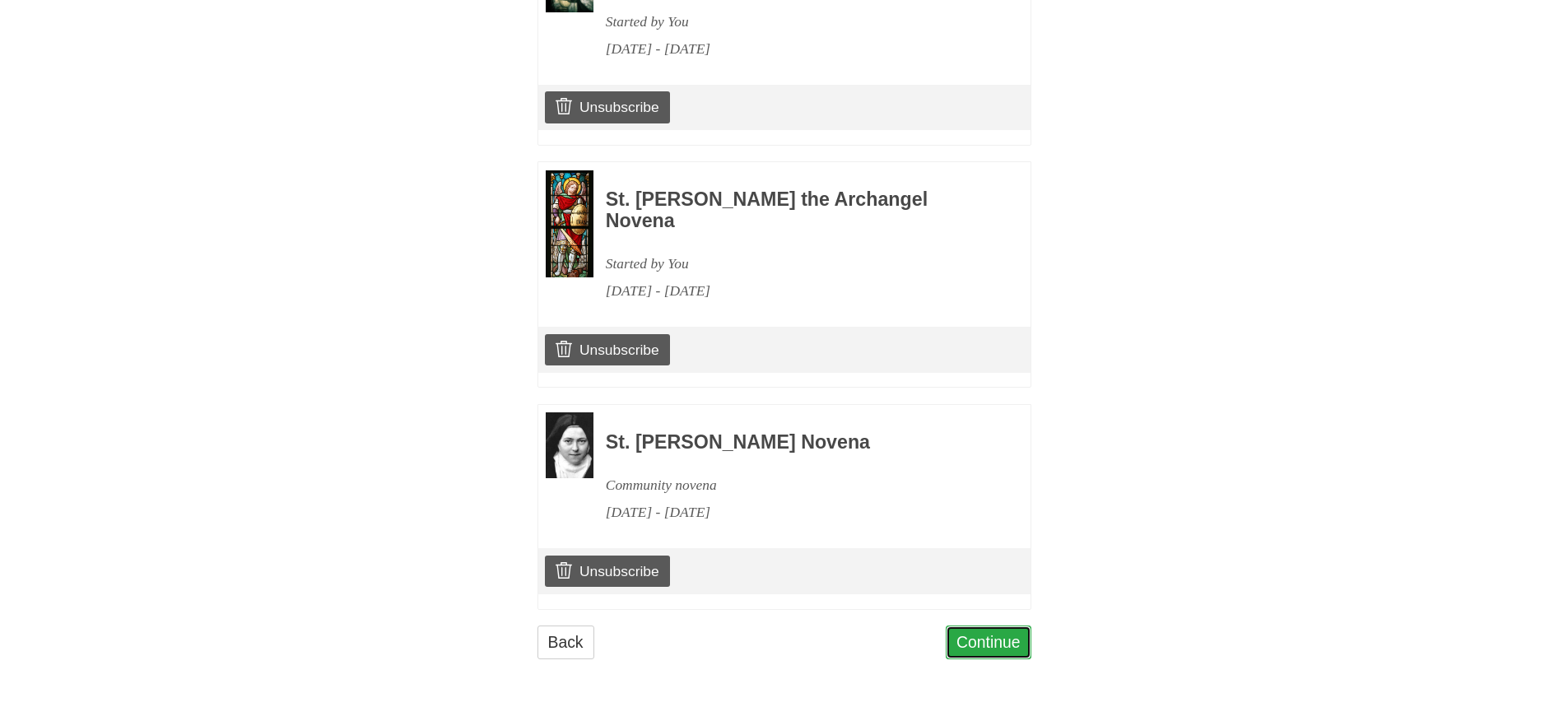
click at [973, 643] on link "Continue" at bounding box center [988, 642] width 86 height 33
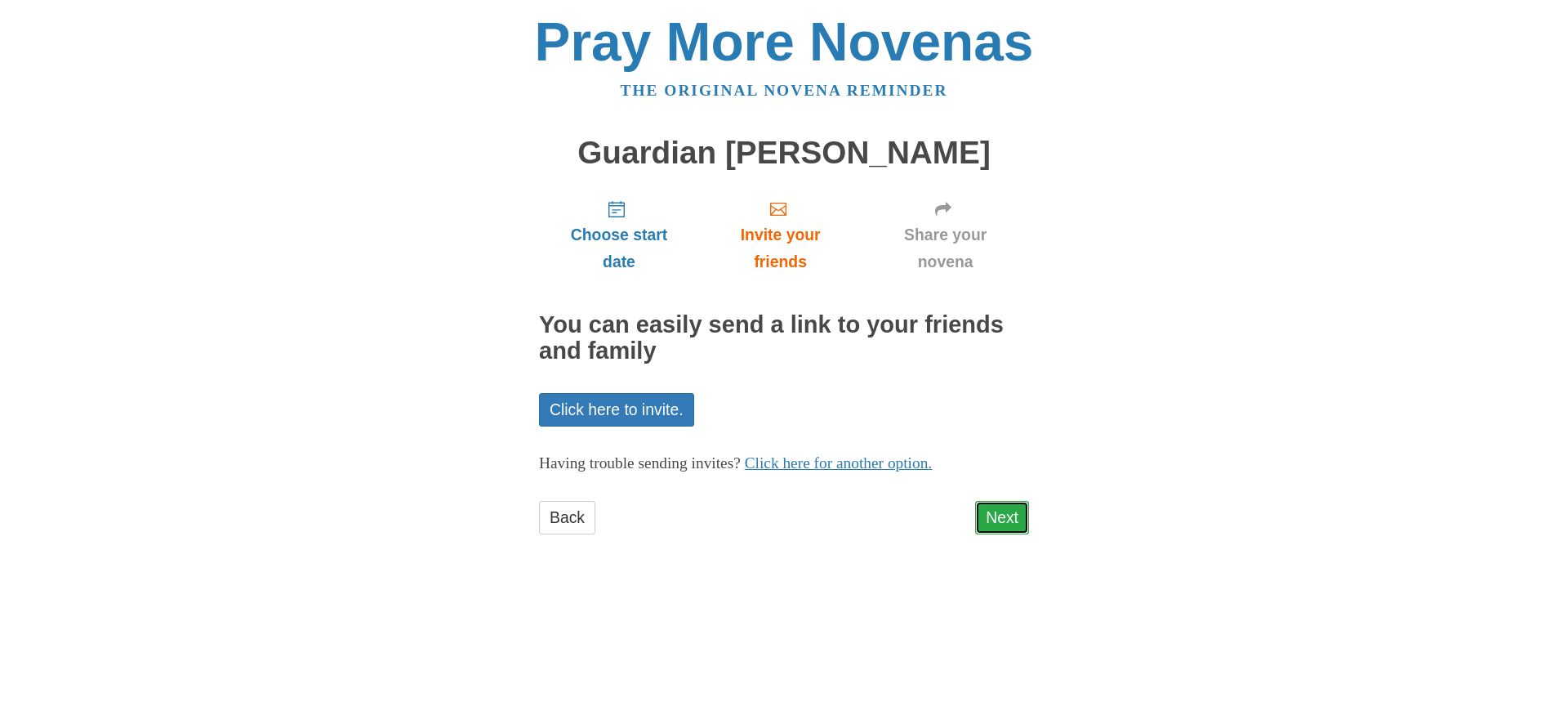
click at [1006, 516] on link "Next" at bounding box center [1002, 517] width 54 height 33
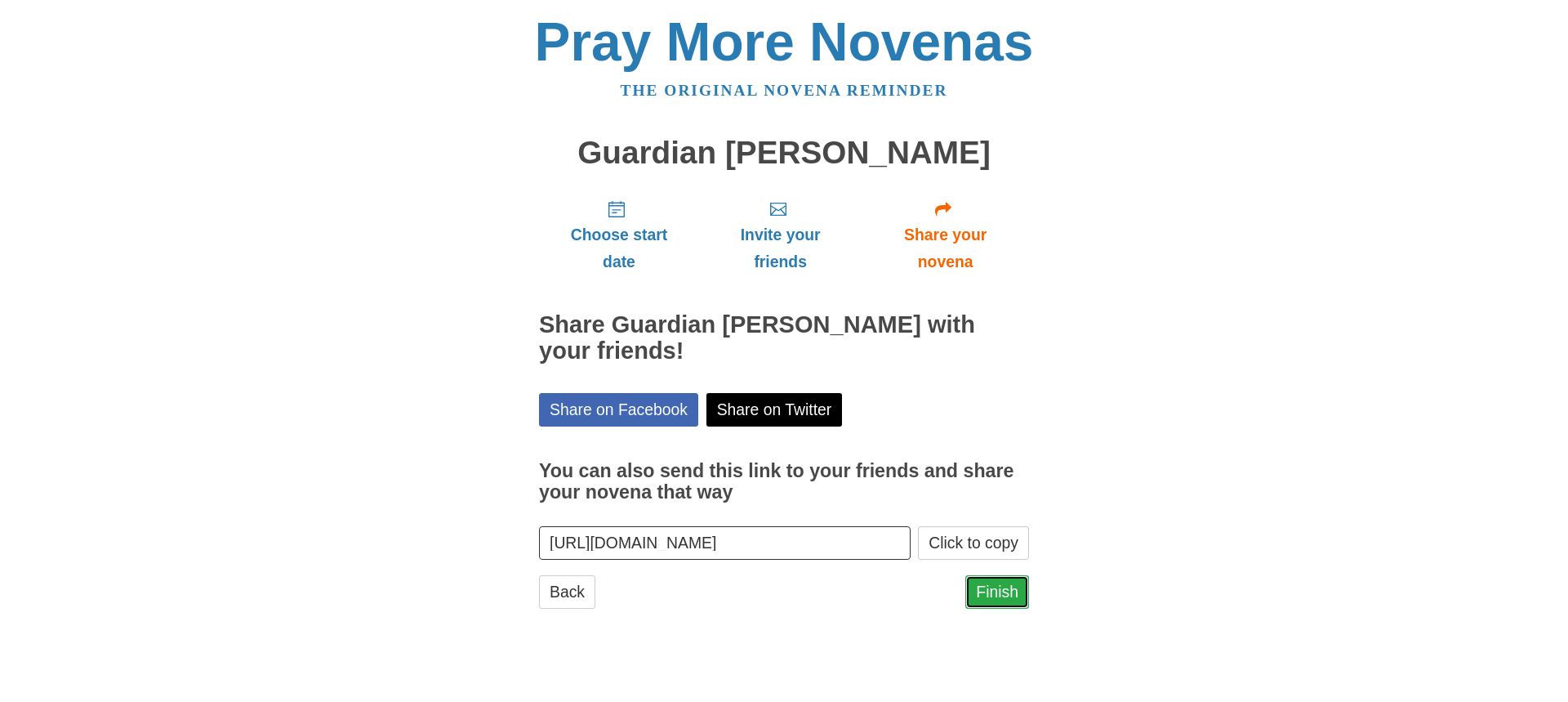
click at [1002, 591] on link "Finish" at bounding box center [997, 592] width 64 height 33
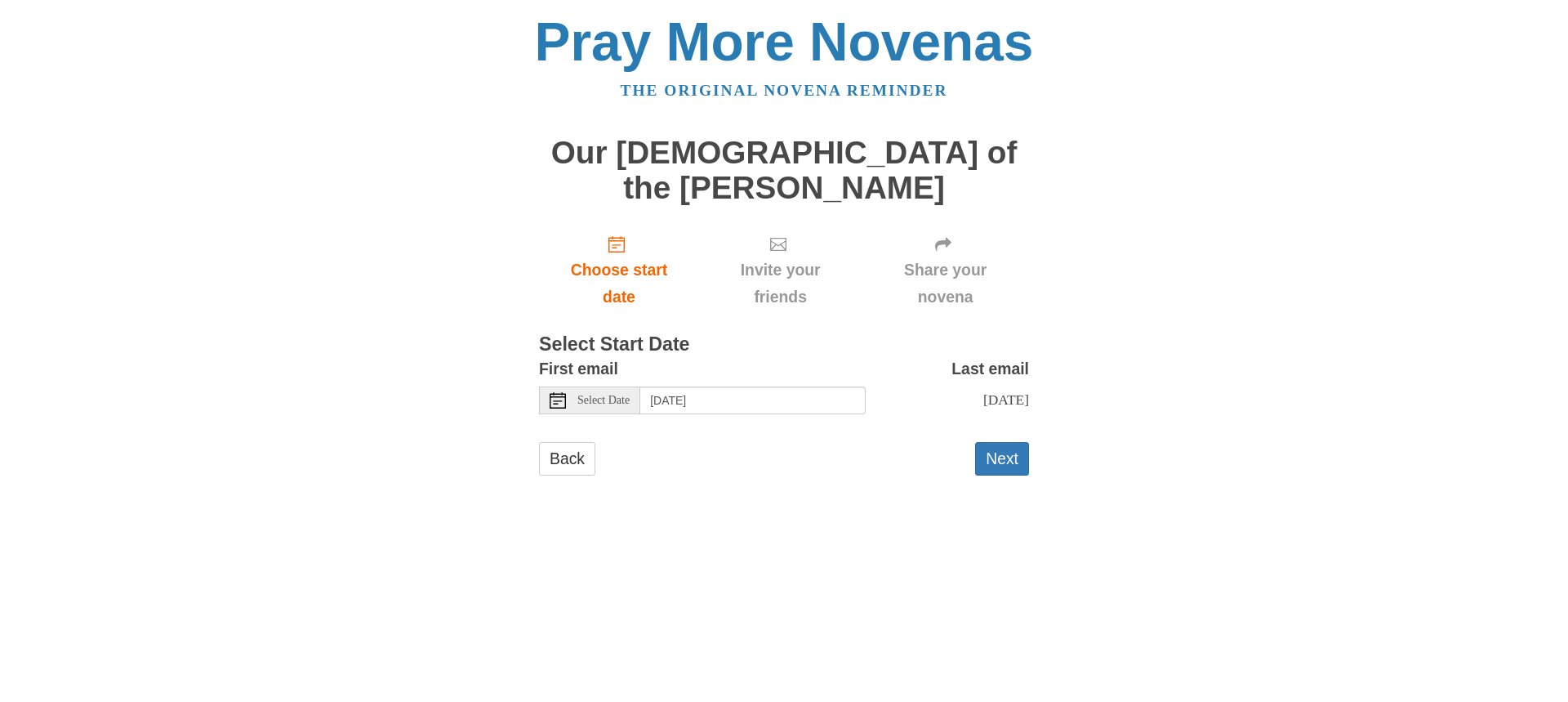
click at [563, 393] on icon at bounding box center [557, 400] width 16 height 16
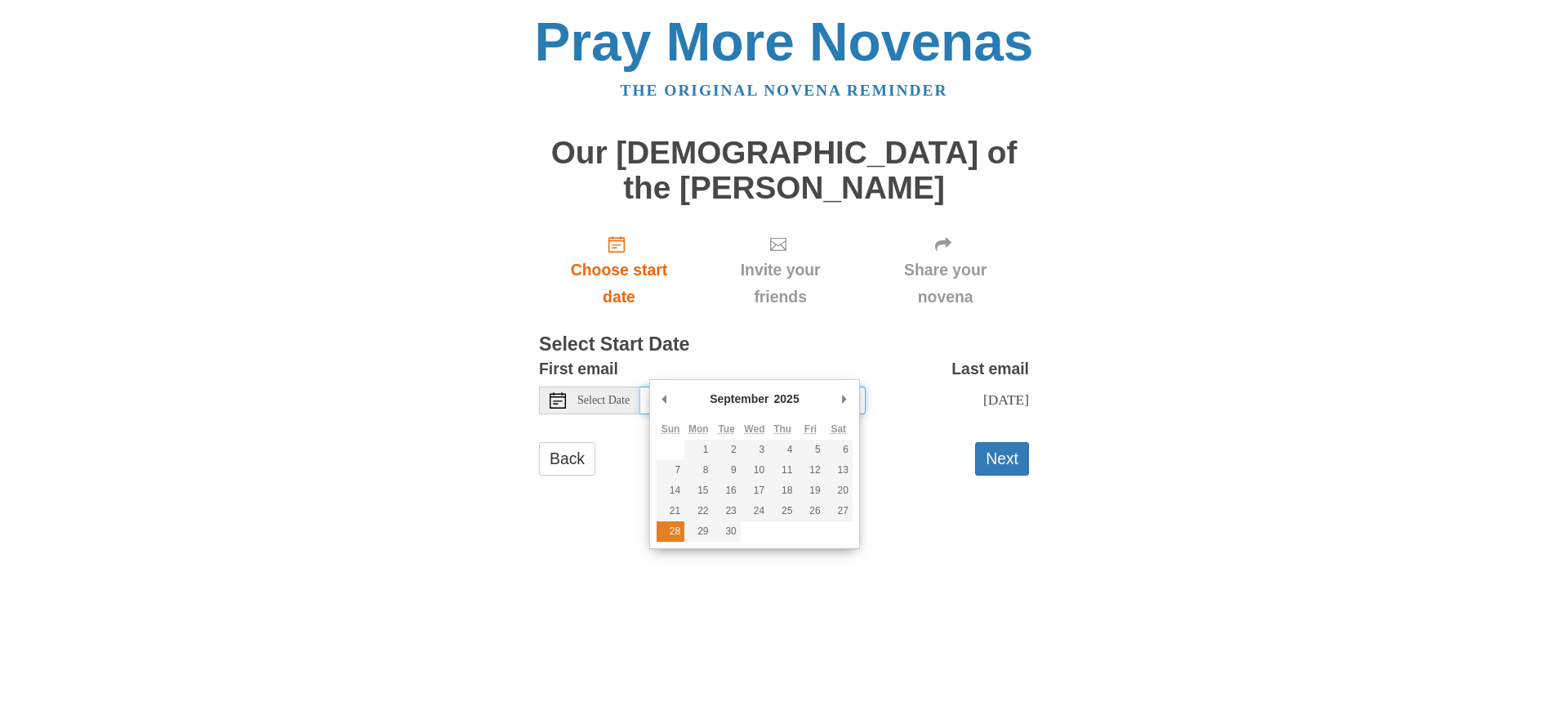
type input "Sunday, September 28th"
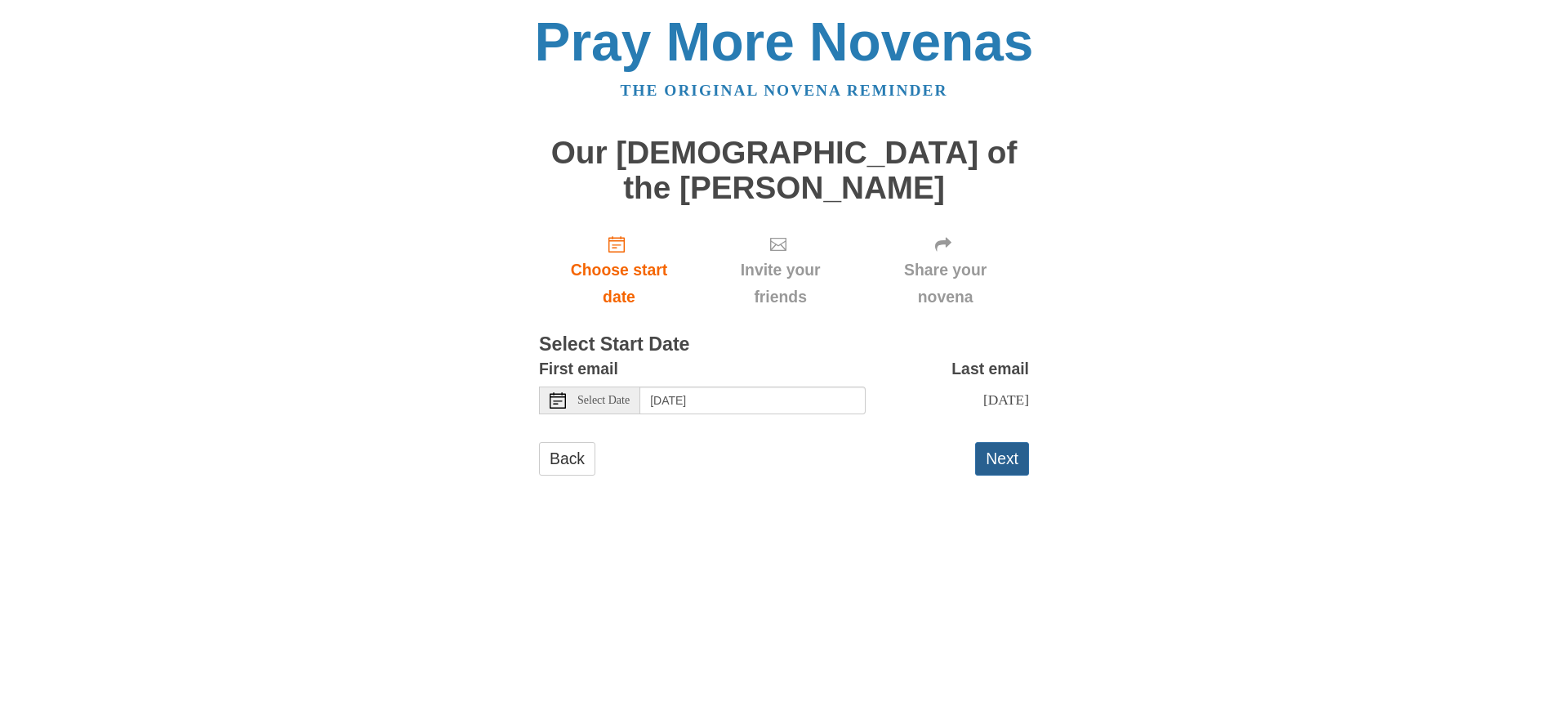
click at [1012, 442] on button "Next" at bounding box center [1002, 458] width 54 height 33
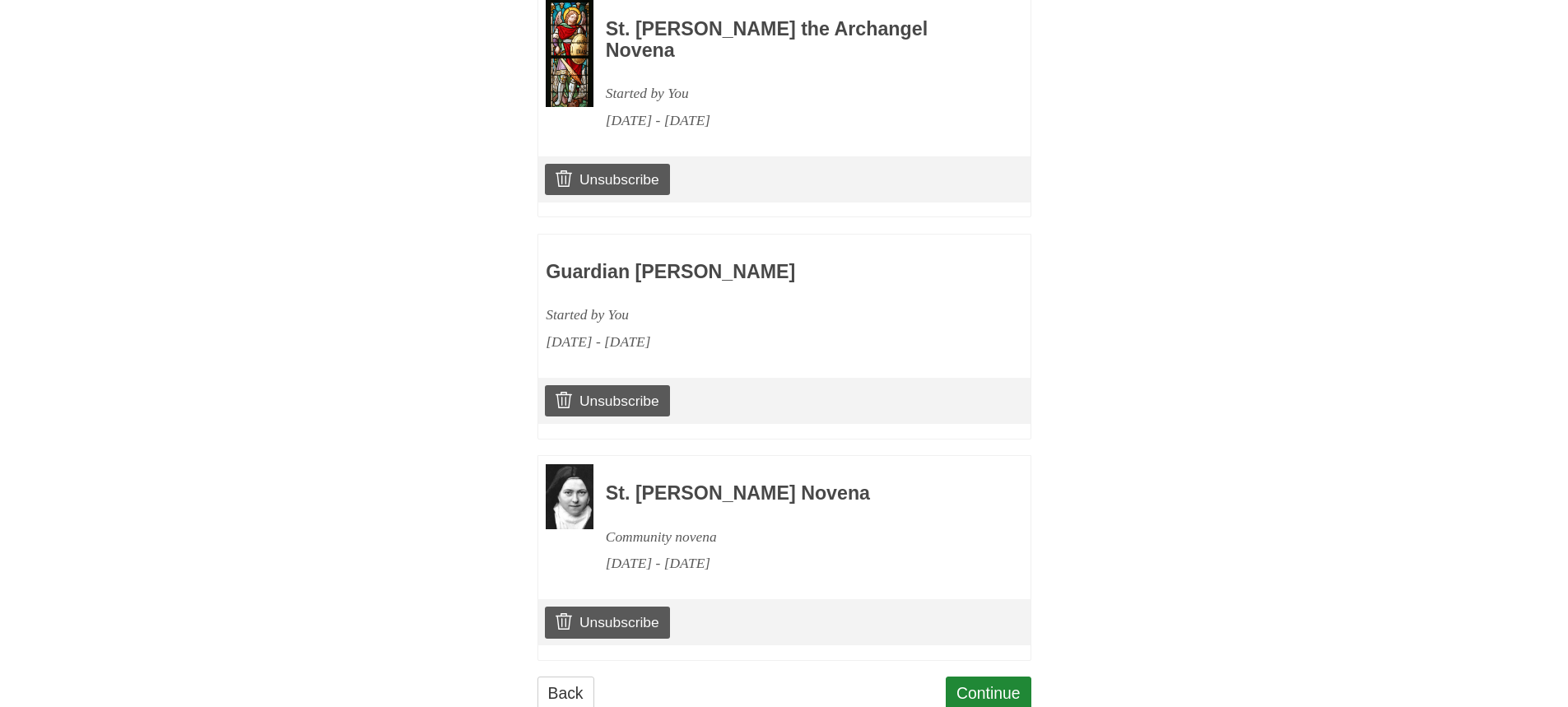
scroll to position [853, 0]
click at [986, 675] on link "Continue" at bounding box center [988, 692] width 86 height 33
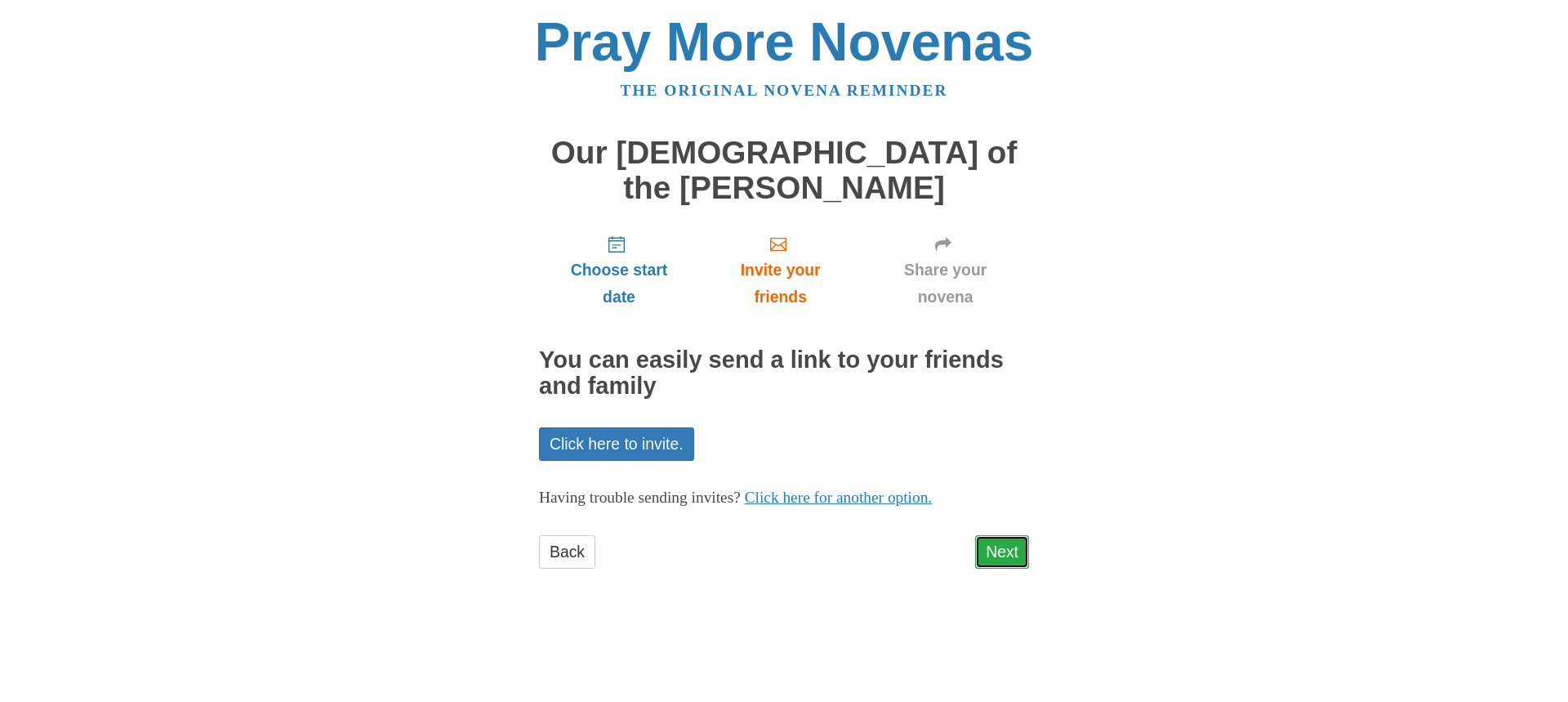
click at [1007, 535] on link "Next" at bounding box center [1002, 551] width 54 height 33
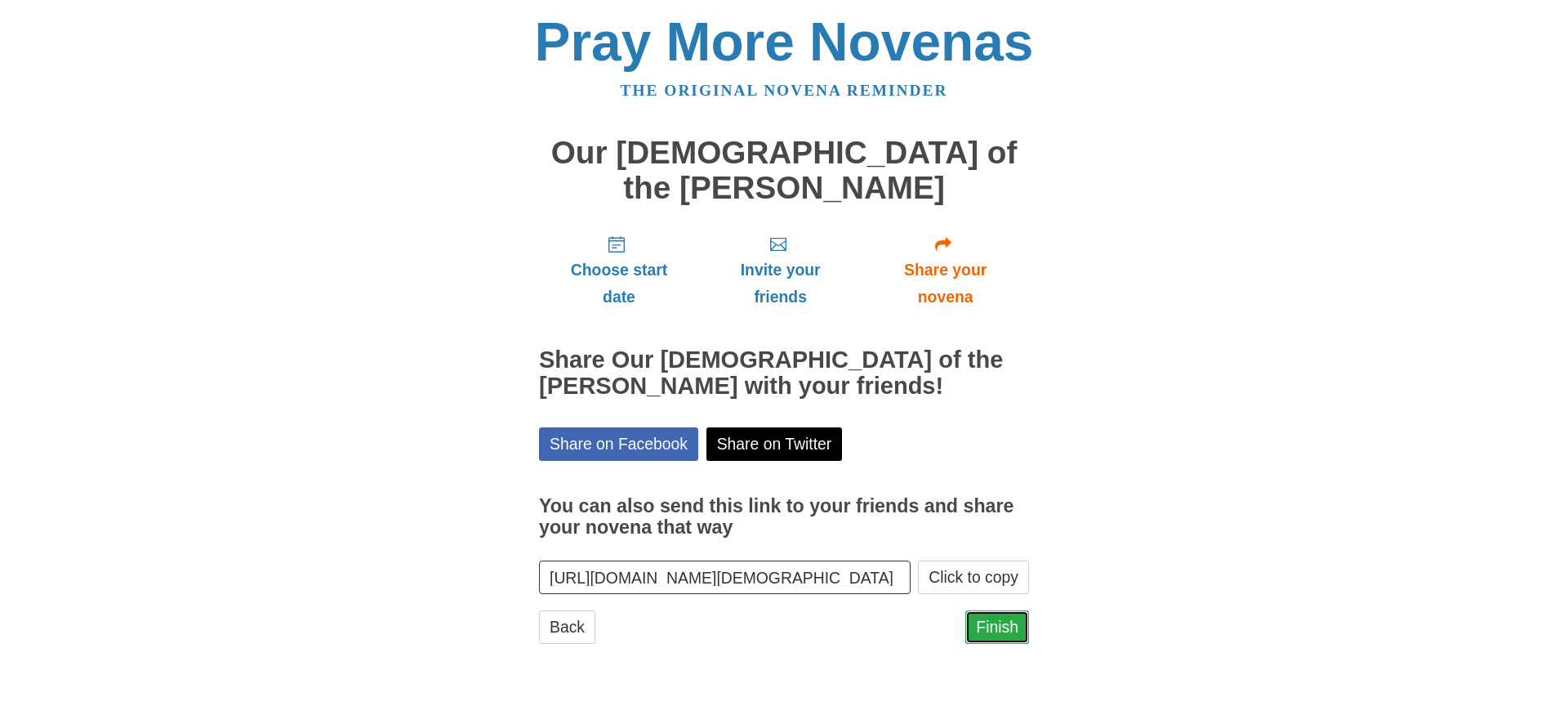
click at [984, 611] on link "Finish" at bounding box center [997, 627] width 64 height 33
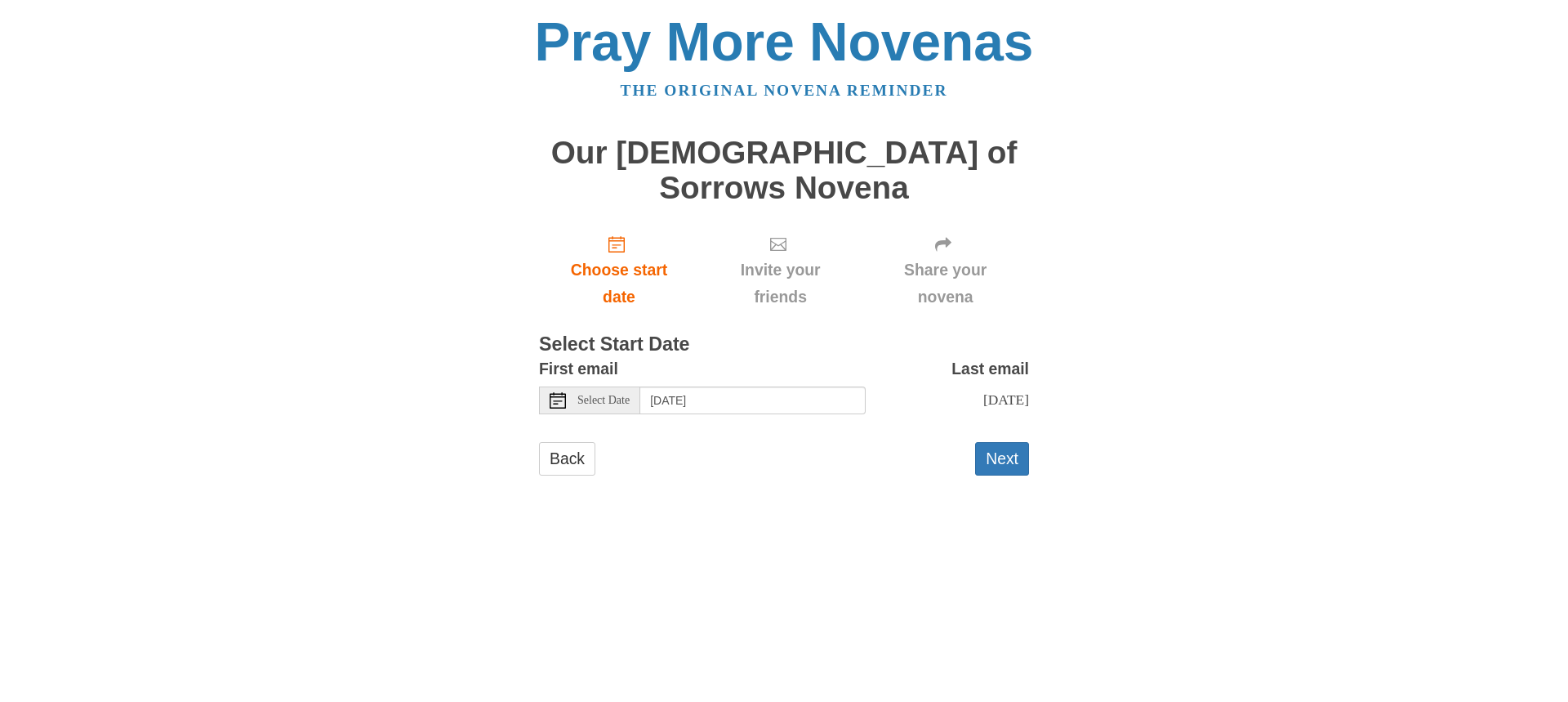
click at [556, 393] on icon at bounding box center [557, 400] width 16 height 16
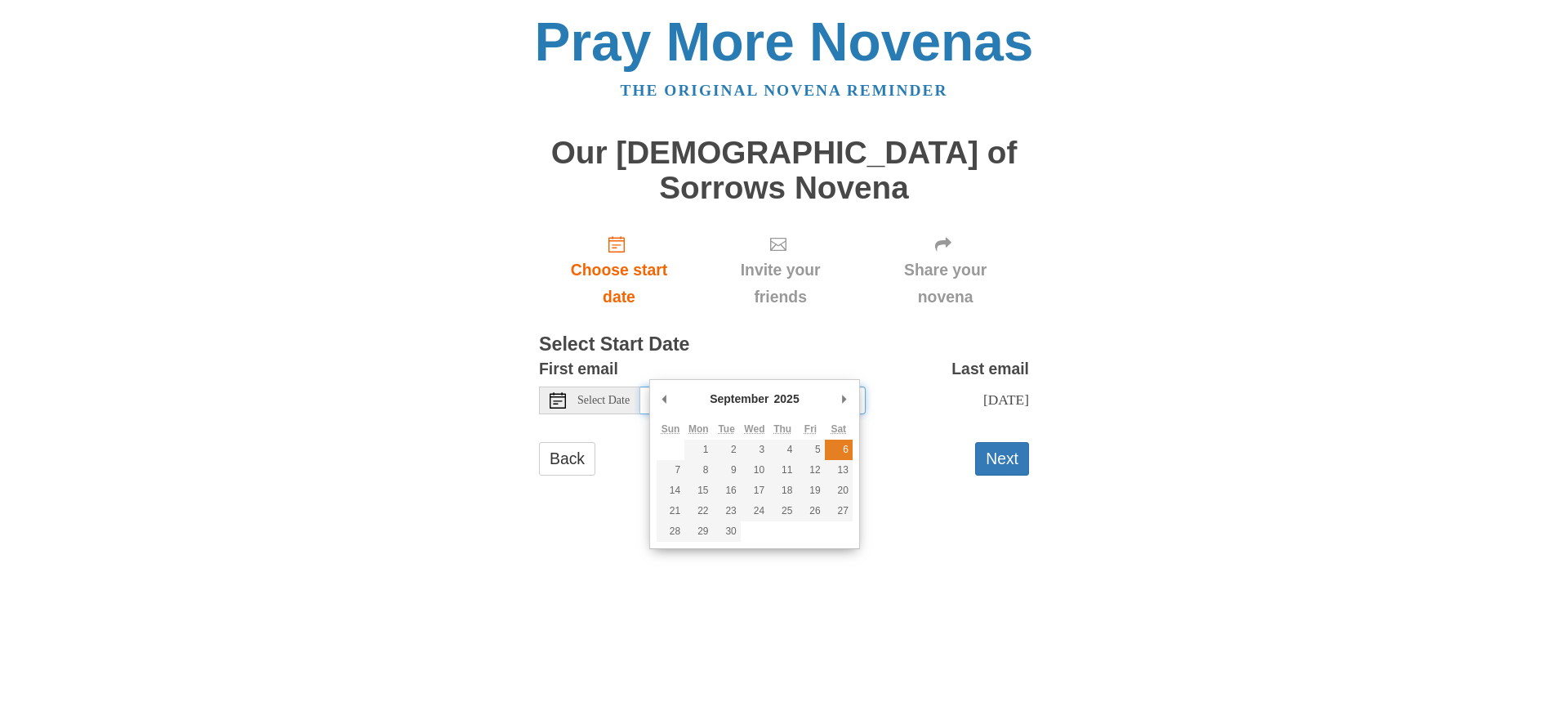
type input "[DATE]"
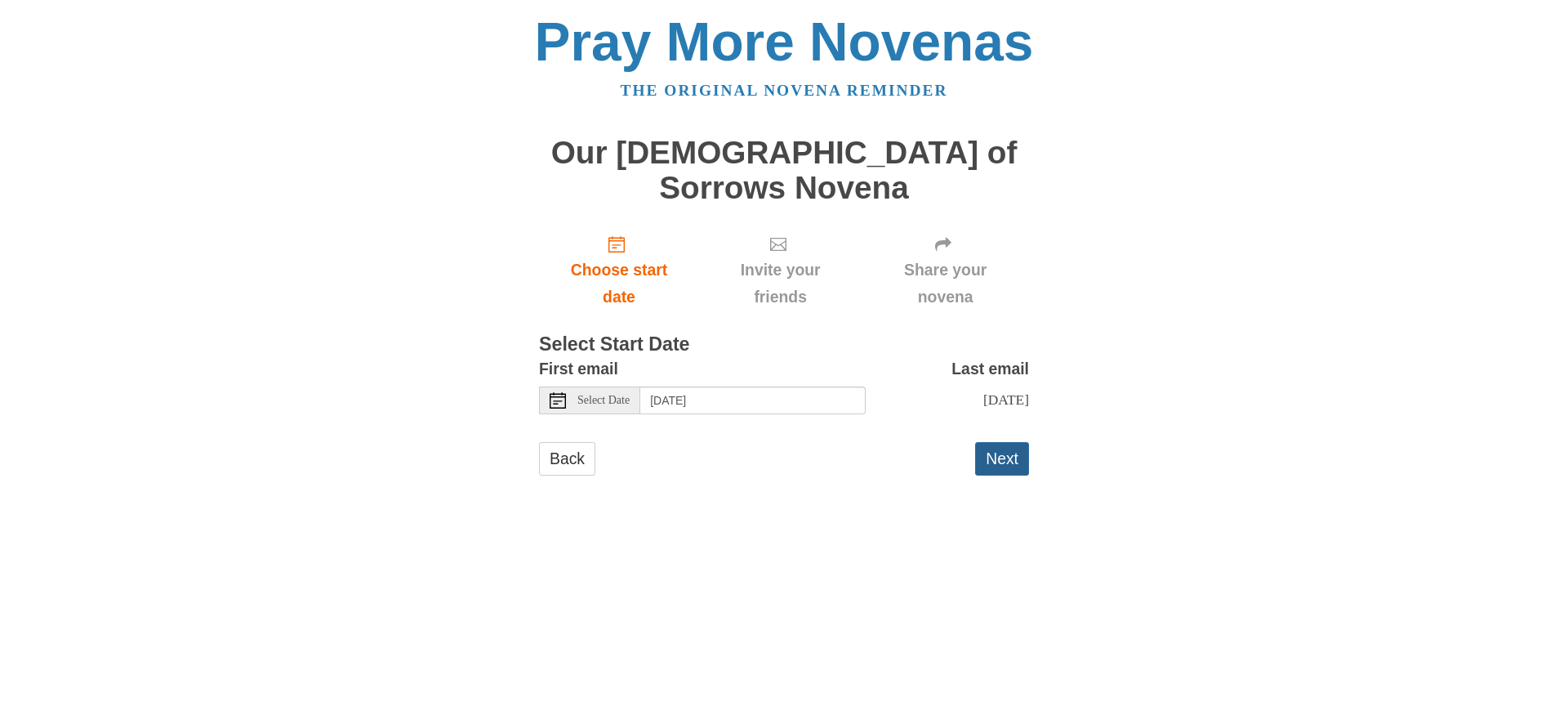
click at [999, 442] on button "Next" at bounding box center [1002, 458] width 54 height 33
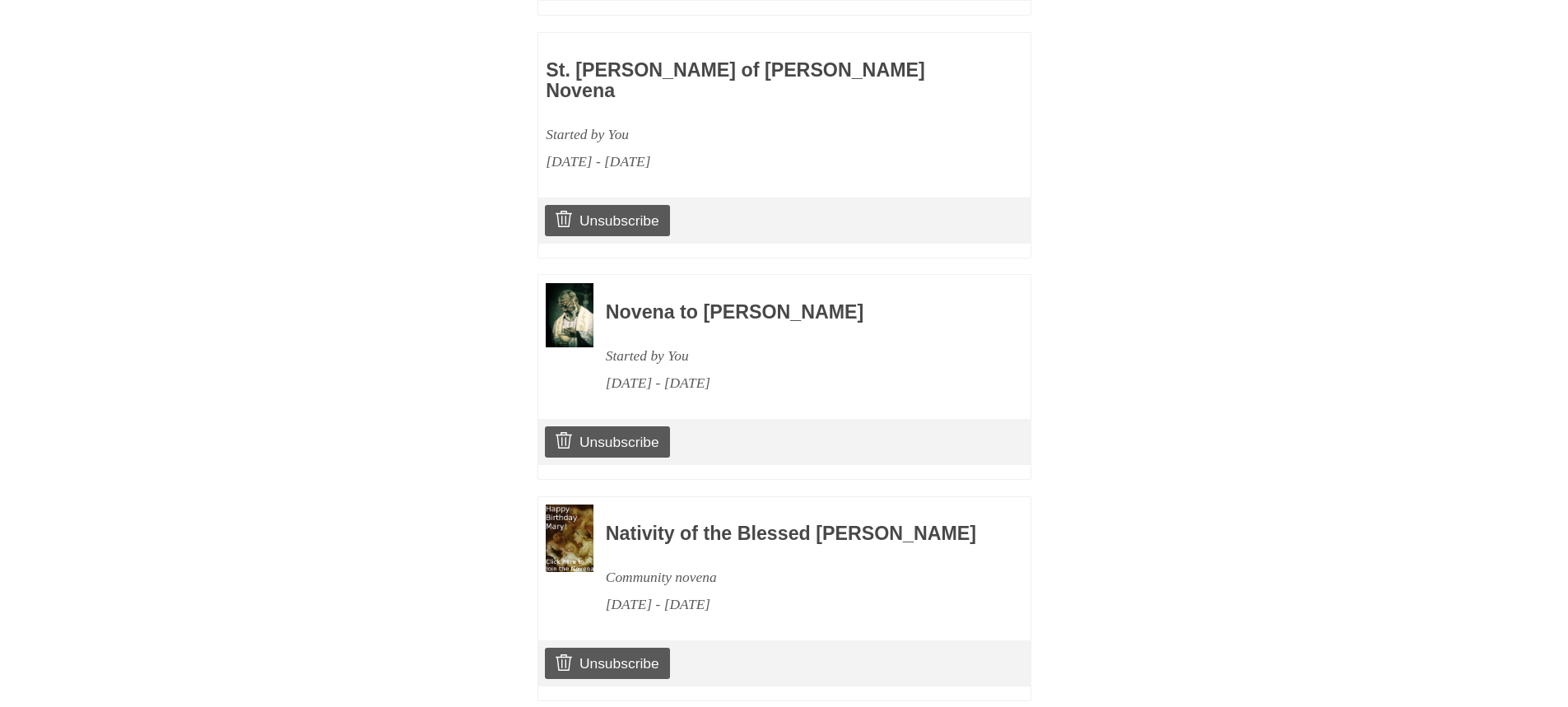
scroll to position [1096, 0]
